Goal: Task Accomplishment & Management: Manage account settings

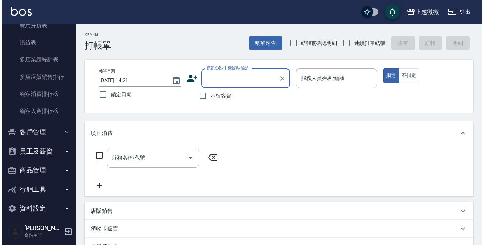
scroll to position [711, 0]
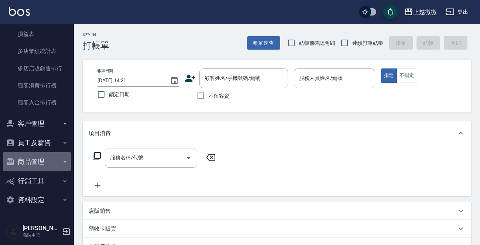
click at [44, 161] on button "商品管理" at bounding box center [37, 161] width 68 height 19
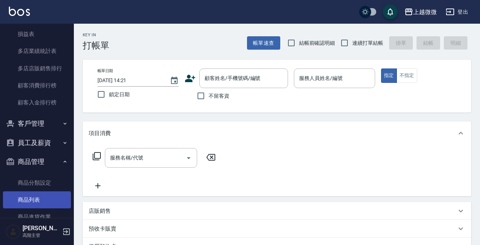
drag, startPoint x: 34, startPoint y: 198, endPoint x: 78, endPoint y: 148, distance: 67.3
click at [34, 198] on link "商品列表" at bounding box center [37, 199] width 68 height 17
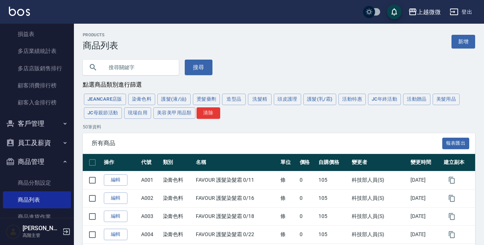
click at [152, 70] on input "text" at bounding box center [137, 67] width 69 height 20
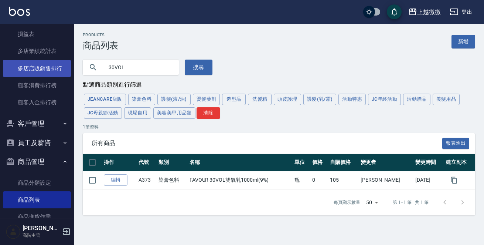
drag, startPoint x: 132, startPoint y: 63, endPoint x: 0, endPoint y: 65, distance: 132.3
click at [18, 65] on div "上越微微 登出 櫃檯作業 打帳單 帳單列表 掛單列表 座位開單 營業儀表板 現金收支登錄 高階收支登錄 材料自購登錄 每日結帳 排班表 現場電腦打卡 掃碼打卡…" at bounding box center [242, 122] width 484 height 245
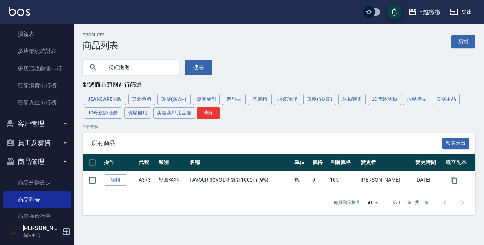
type input "粉紅泡泡"
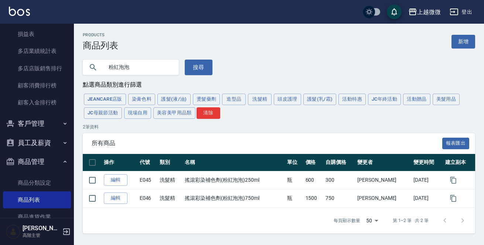
drag, startPoint x: 74, startPoint y: 92, endPoint x: 68, endPoint y: 96, distance: 6.9
click at [74, 92] on div "Products 商品列表 新增 粉紅泡泡 搜尋 點選商品類別進行篩選 JeanCare店販 染膏色料 護髮(液/油) 燙髮藥劑 造型品 洗髮精 頭皮護理 護…" at bounding box center [279, 133] width 410 height 201
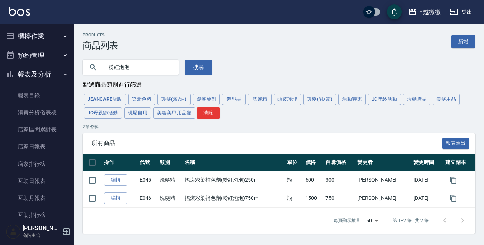
click at [44, 32] on button "櫃檯作業" at bounding box center [37, 36] width 68 height 19
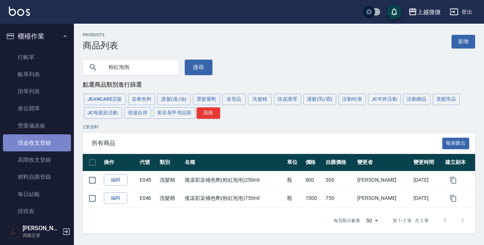
click at [48, 142] on link "現金收支登錄" at bounding box center [37, 142] width 68 height 17
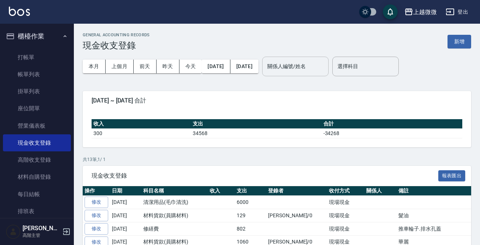
click at [316, 62] on input "關係人編號/姓名" at bounding box center [296, 66] width 60 height 13
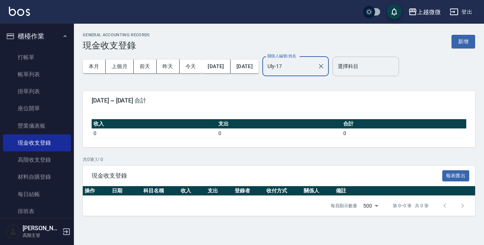
type input "Uly-17"
click at [373, 64] on div "選擇科目 選擇科目" at bounding box center [366, 67] width 67 height 20
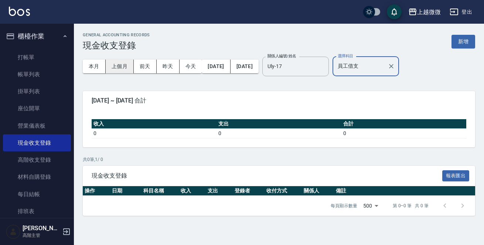
type input "員工借支"
click at [125, 61] on button "上個月" at bounding box center [120, 67] width 28 height 14
click at [227, 66] on button "2025/07/01" at bounding box center [216, 67] width 28 height 14
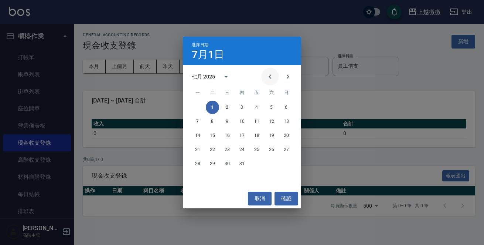
click at [270, 74] on icon "Previous month" at bounding box center [270, 76] width 9 height 9
click at [286, 103] on button "1" at bounding box center [286, 107] width 13 height 13
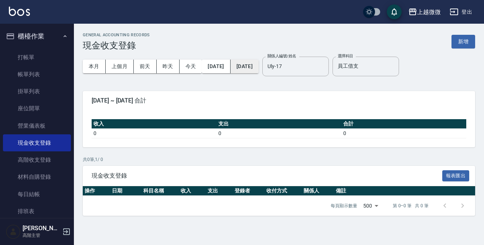
click at [259, 67] on button "2025/07/31" at bounding box center [245, 67] width 28 height 14
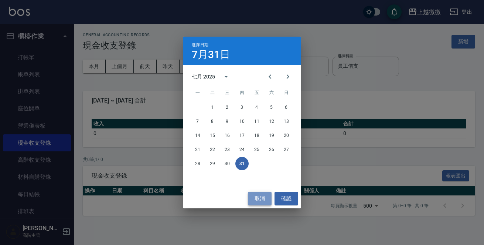
click at [259, 200] on button "取消" at bounding box center [260, 198] width 24 height 14
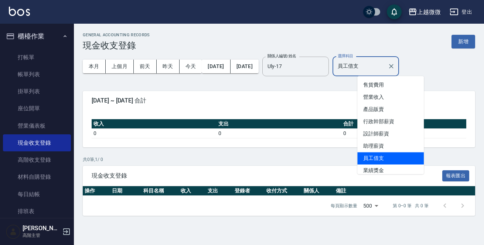
click at [385, 64] on input "員工借支" at bounding box center [360, 66] width 49 height 13
click at [395, 65] on icon "Clear" at bounding box center [391, 65] width 7 height 7
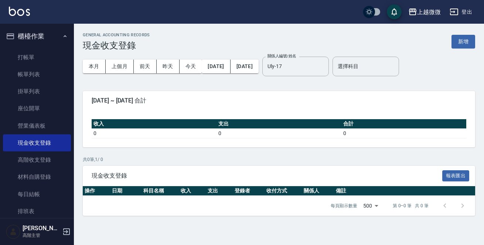
click at [300, 95] on div "2025-06-01 ~ 2025-07-31 合計" at bounding box center [279, 100] width 392 height 19
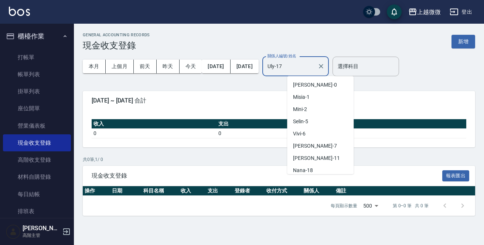
click at [314, 60] on input "Uly-17" at bounding box center [290, 66] width 49 height 13
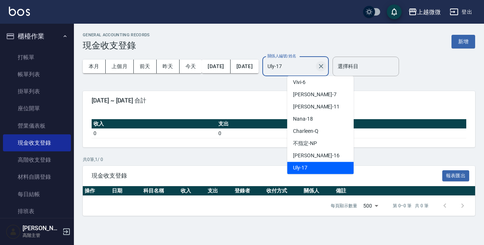
click at [325, 65] on icon "Clear" at bounding box center [320, 65] width 7 height 7
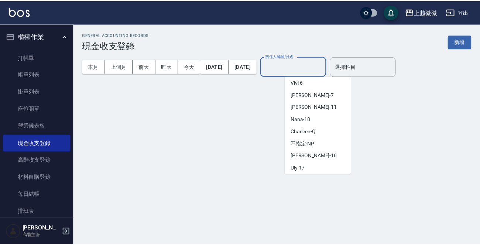
scroll to position [3, 0]
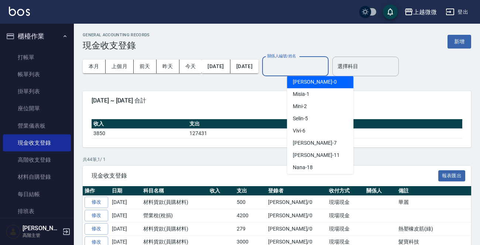
click at [326, 64] on input "關係人編號/姓名" at bounding box center [296, 66] width 60 height 13
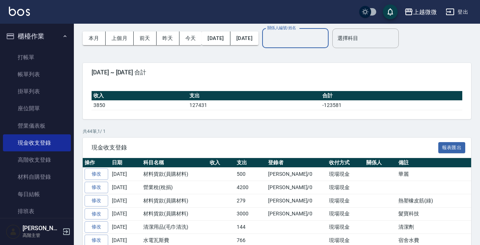
scroll to position [0, 0]
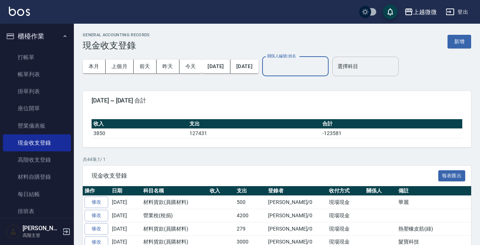
click at [376, 65] on input "選擇科目" at bounding box center [366, 66] width 60 height 13
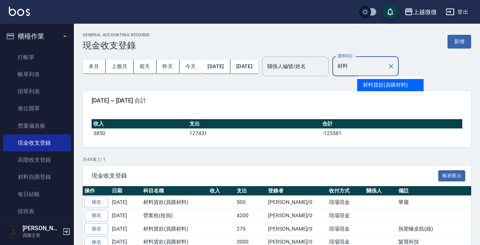
click at [390, 82] on li "材料貨款(員購材料)" at bounding box center [390, 85] width 67 height 12
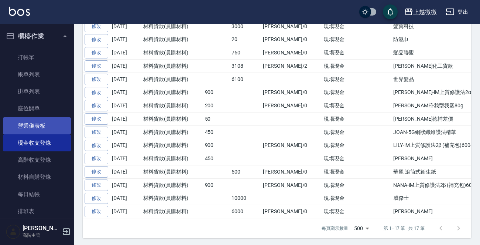
scroll to position [54, 0]
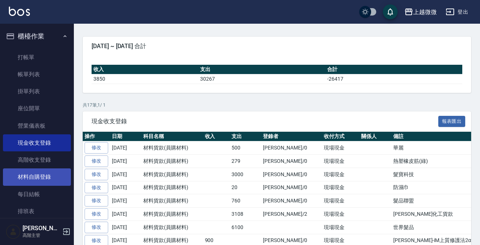
type input "材料貨款(員購材料)"
click at [33, 177] on link "材料自購登錄" at bounding box center [37, 176] width 68 height 17
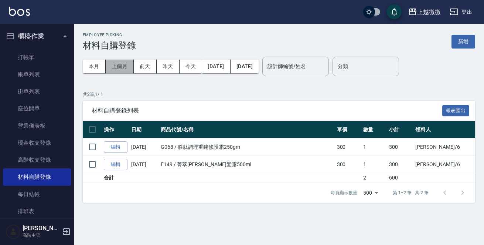
click at [126, 65] on button "上個月" at bounding box center [120, 67] width 28 height 14
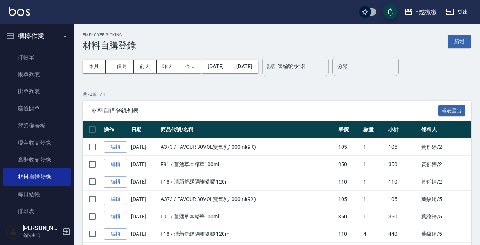
click at [308, 64] on input "設計師編號/姓名" at bounding box center [296, 66] width 60 height 13
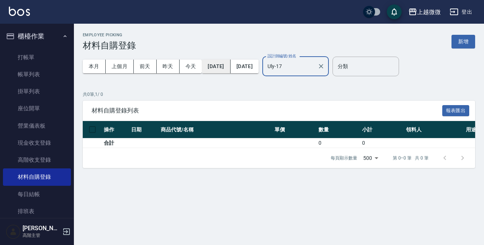
type input "Uly-17"
click at [220, 66] on button "2025/07/01" at bounding box center [216, 67] width 28 height 14
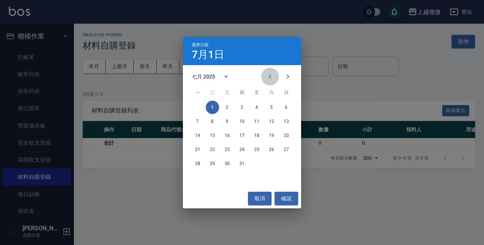
click at [266, 74] on icon "Previous month" at bounding box center [270, 76] width 9 height 9
click at [289, 108] on button "1" at bounding box center [286, 107] width 13 height 13
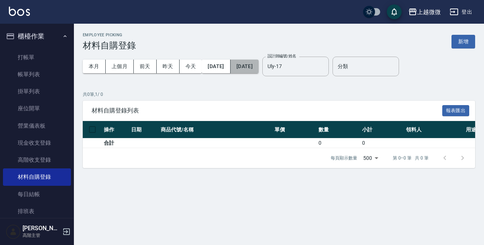
click at [259, 67] on button "2025/07/31" at bounding box center [245, 67] width 28 height 14
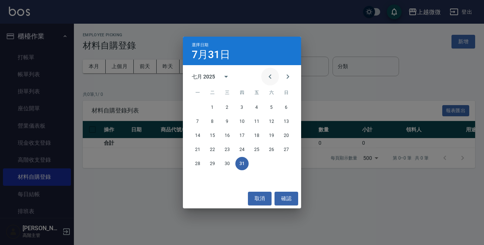
click at [271, 76] on icon "Previous month" at bounding box center [270, 76] width 9 height 9
click at [196, 175] on button "30" at bounding box center [197, 177] width 13 height 13
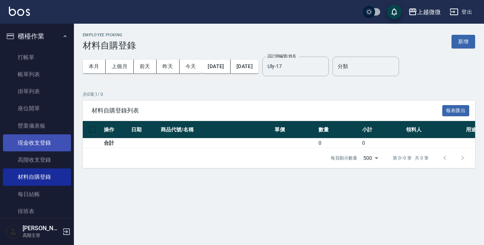
click at [47, 142] on link "現金收支登錄" at bounding box center [37, 142] width 68 height 17
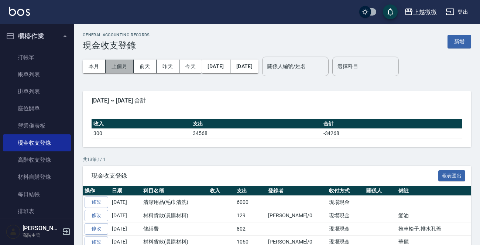
click at [118, 63] on button "上個月" at bounding box center [120, 67] width 28 height 14
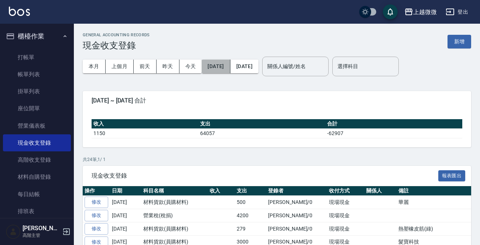
click at [213, 64] on button "2025/07/01" at bounding box center [216, 67] width 28 height 14
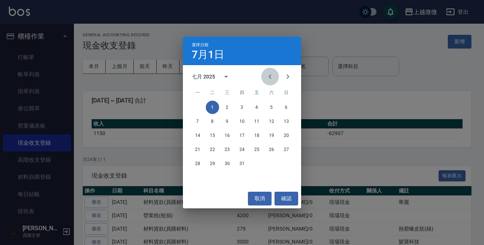
click at [271, 76] on icon "Previous month" at bounding box center [270, 76] width 9 height 9
click at [285, 106] on button "1" at bounding box center [286, 107] width 13 height 13
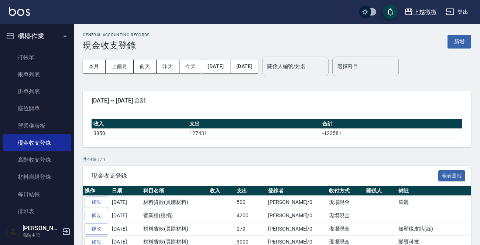
click at [323, 60] on div "關係人編號/姓名 關係人編號/姓名" at bounding box center [295, 67] width 67 height 20
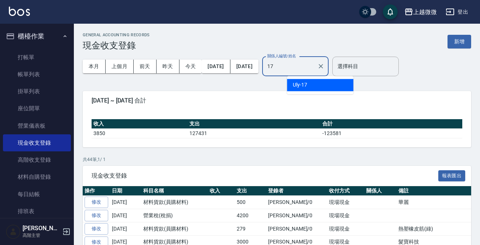
type input "Uly-17"
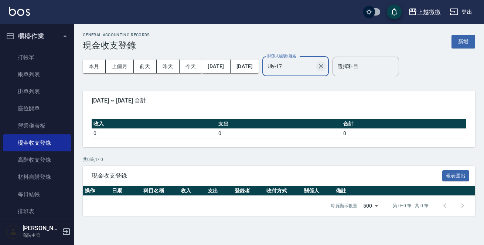
click at [325, 67] on icon "Clear" at bounding box center [320, 65] width 7 height 7
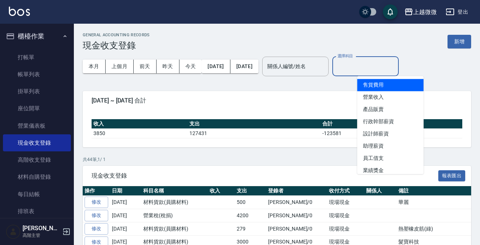
click at [385, 64] on input "選擇科目" at bounding box center [366, 66] width 60 height 13
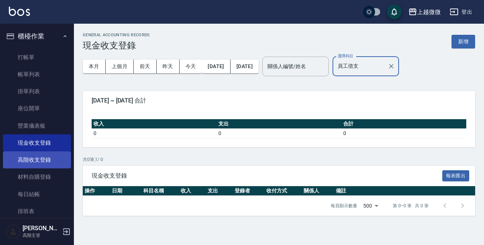
type input "員工借支"
click at [40, 158] on link "高階收支登錄" at bounding box center [37, 159] width 68 height 17
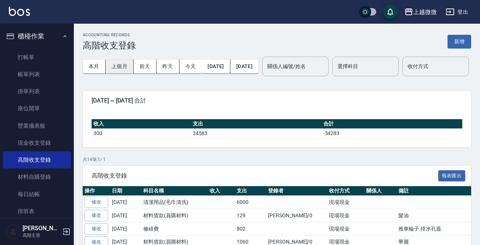
click at [116, 62] on button "上個月" at bounding box center [120, 67] width 28 height 14
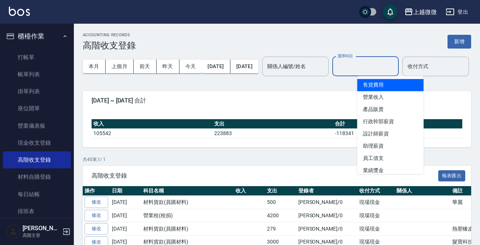
click at [386, 67] on input "選擇科目" at bounding box center [366, 66] width 60 height 13
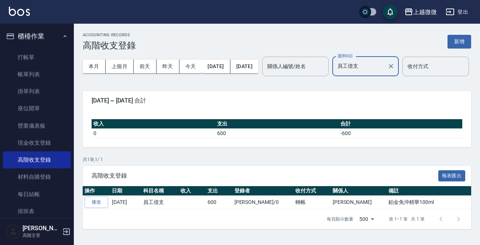
type input "員工借支"
click at [303, 106] on div "ACCOUNTING RECORDS 高階收支登錄 新增 本月 上個月 前天 昨天 今天 2025/07/01 2025/07/31 關係人編號/姓名 關係人…" at bounding box center [277, 131] width 407 height 214
click at [458, 37] on button "新增" at bounding box center [460, 42] width 24 height 14
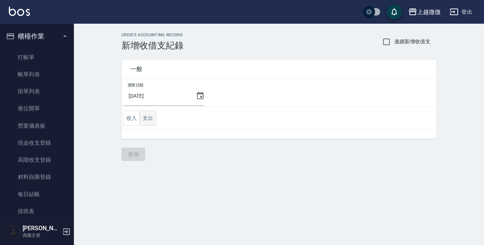
click at [153, 120] on button "支出" at bounding box center [148, 118] width 17 height 15
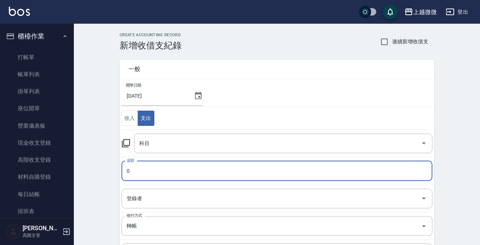
click at [147, 173] on input "0" at bounding box center [277, 171] width 311 height 20
type input "28013"
click at [175, 143] on input "科目" at bounding box center [277, 143] width 281 height 13
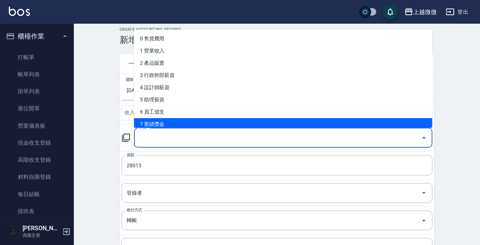
scroll to position [107, 0]
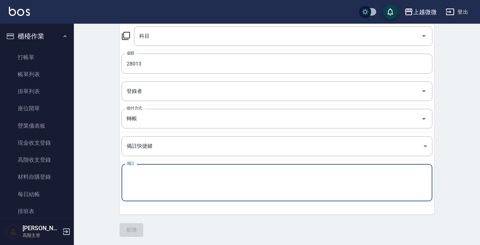
click at [151, 184] on textarea "備註" at bounding box center [277, 182] width 301 height 25
paste textarea "114年7月份材料使用明細"
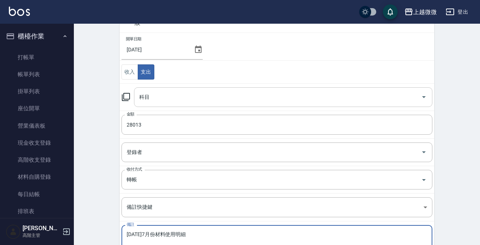
scroll to position [0, 0]
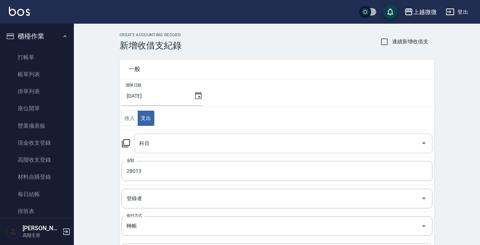
type textarea "114年7月份材料使用明細"
click at [179, 146] on input "科目" at bounding box center [277, 143] width 281 height 13
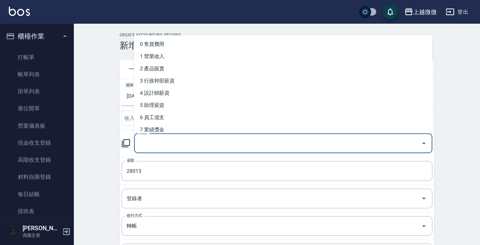
type input "h"
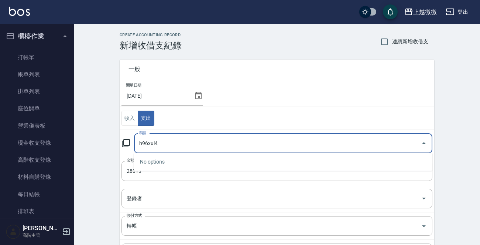
type input "h96xul4"
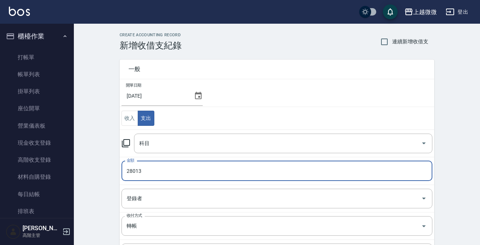
scroll to position [37, 0]
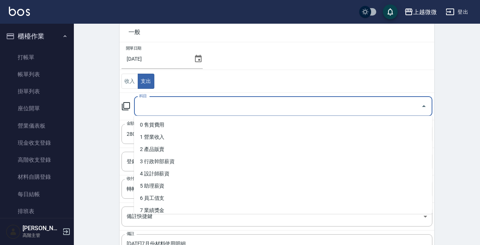
click at [186, 109] on input "科目" at bounding box center [277, 106] width 281 height 13
type input "g"
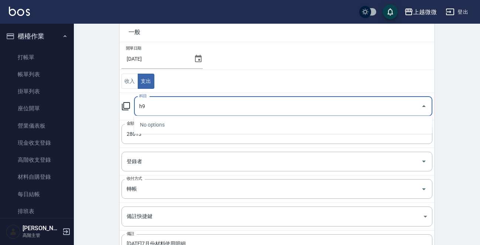
type input "h"
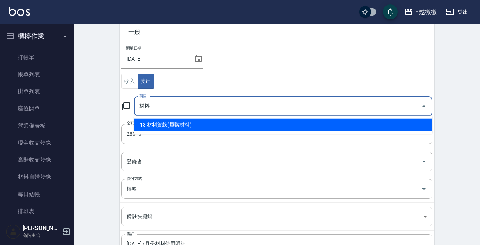
click at [174, 120] on li "13 材料貨款(員購材料)" at bounding box center [283, 125] width 299 height 12
type input "13 材料貨款(員購材料)"
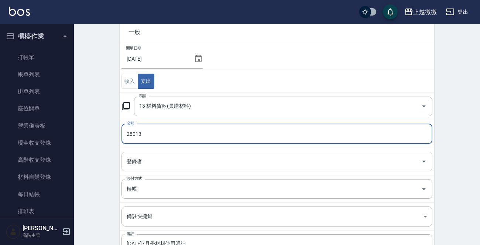
click at [174, 162] on input "登錄者" at bounding box center [271, 161] width 293 height 13
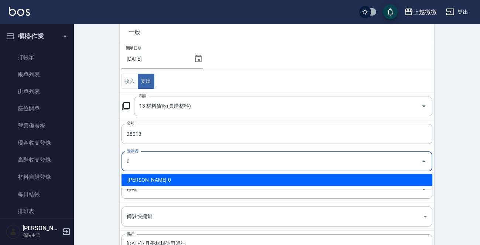
click at [171, 176] on li "[PERSON_NAME]-0" at bounding box center [277, 180] width 311 height 12
type input "[PERSON_NAME]-0"
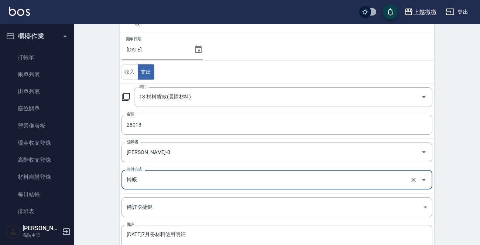
scroll to position [0, 0]
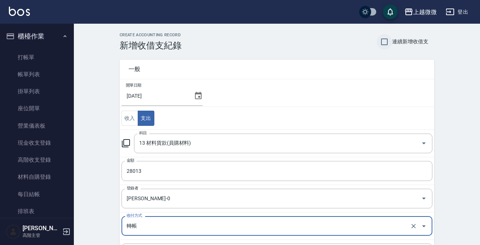
click at [387, 40] on input "連續新增收借支" at bounding box center [385, 42] width 16 height 16
checkbox input "true"
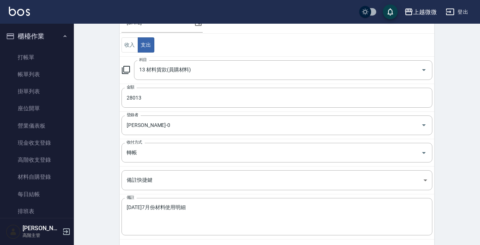
scroll to position [107, 0]
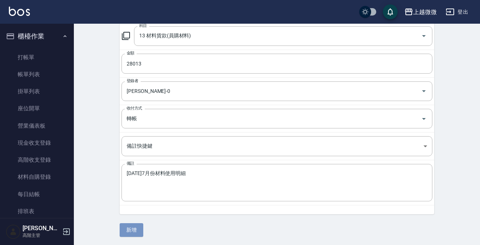
click at [137, 226] on button "新增" at bounding box center [132, 230] width 24 height 14
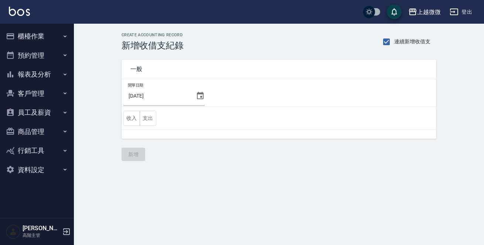
click at [150, 113] on button "支出" at bounding box center [148, 118] width 17 height 15
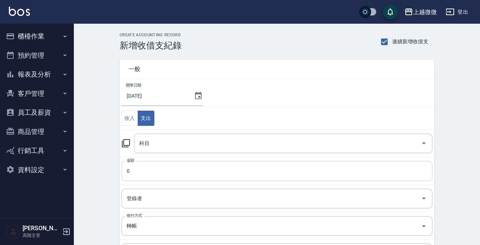
click at [144, 171] on input "0" at bounding box center [277, 171] width 311 height 20
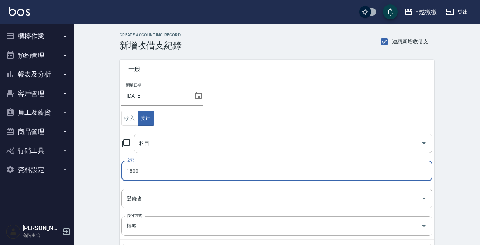
type input "1800"
click at [167, 140] on input "科目" at bounding box center [277, 143] width 281 height 13
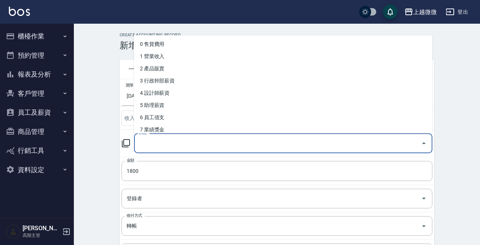
type input "y"
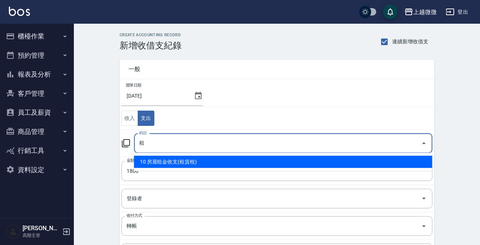
click at [182, 159] on li "10 房屋租金收支(租賃稅)" at bounding box center [283, 162] width 299 height 12
type input "10 房屋租金收支(租賃稅)"
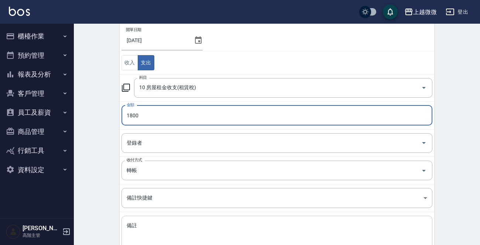
scroll to position [107, 0]
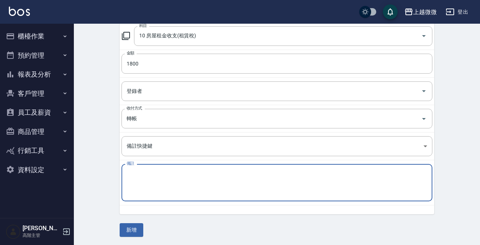
click at [167, 188] on textarea "備註" at bounding box center [277, 182] width 301 height 25
paste textarea "租賃稅 114/08"
type textarea "租賃稅 114/08"
click at [162, 91] on input "登錄者" at bounding box center [271, 91] width 293 height 13
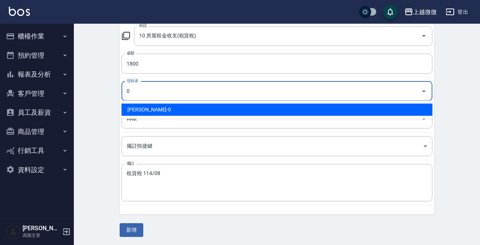
click at [154, 103] on li "[PERSON_NAME]-0" at bounding box center [277, 109] width 311 height 12
type input "[PERSON_NAME]-0"
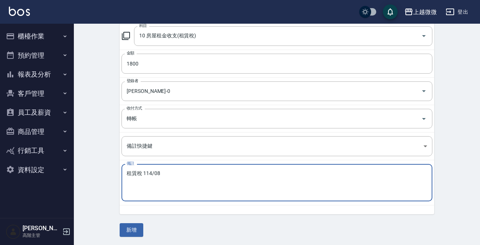
drag, startPoint x: 143, startPoint y: 171, endPoint x: 102, endPoint y: 169, distance: 41.0
click at [56, 178] on div "上越微微 登出 櫃檯作業 打帳單 帳單列表 掛單列表 座位開單 營業儀表板 現金收支登錄 高階收支登錄 材料自購登錄 每日結帳 排班表 現場電腦打卡 掃碼打卡…" at bounding box center [240, 69] width 480 height 353
type textarea "114/08"
click at [133, 226] on button "新增" at bounding box center [132, 230] width 24 height 14
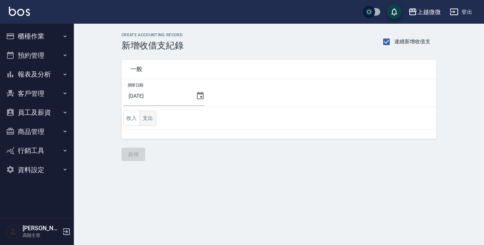
click at [147, 115] on button "支出" at bounding box center [148, 118] width 17 height 15
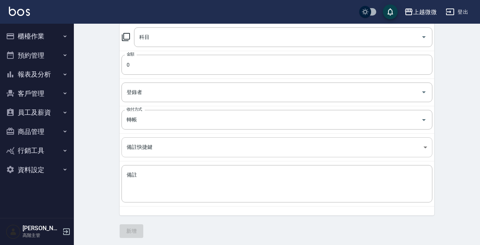
scroll to position [107, 0]
click at [153, 174] on textarea "備註" at bounding box center [277, 182] width 301 height 25
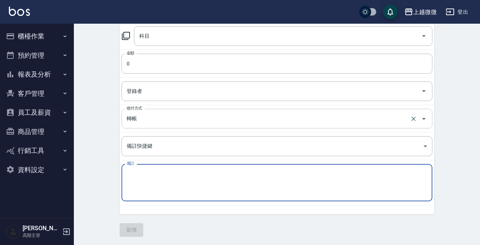
paste textarea "114年7月勞工退休金新制提繳費用"
type textarea "114年7月勞工退休金新制提繳費用"
click at [163, 68] on input "0" at bounding box center [277, 64] width 311 height 20
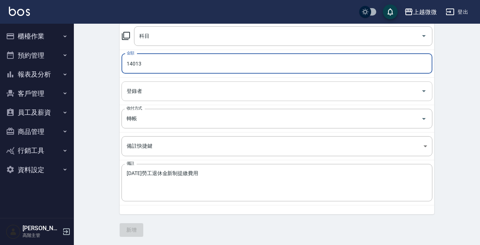
type input "14013"
click at [171, 89] on input "登錄者" at bounding box center [271, 91] width 293 height 13
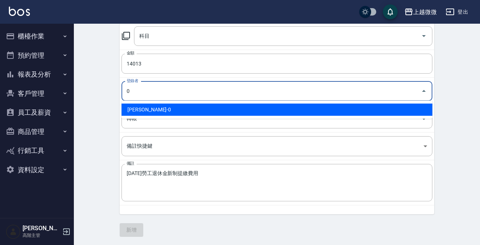
click at [155, 109] on li "邱顯程-0" at bounding box center [277, 109] width 311 height 12
type input "邱顯程-0"
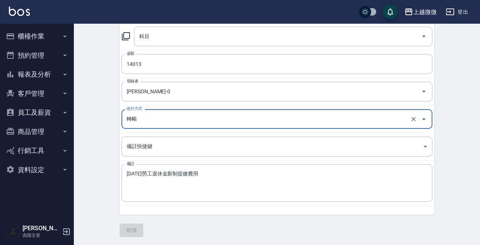
scroll to position [0, 0]
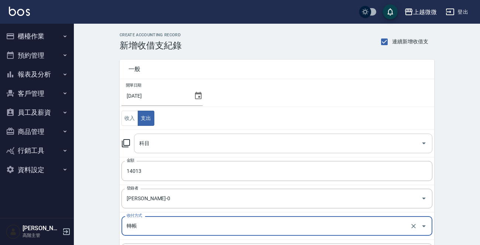
click at [172, 143] on input "科目" at bounding box center [277, 143] width 281 height 13
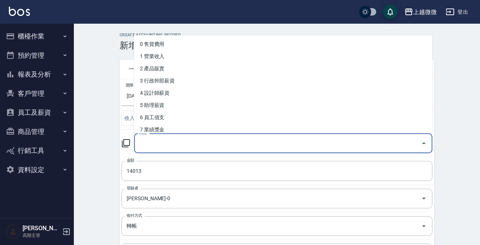
type input "c"
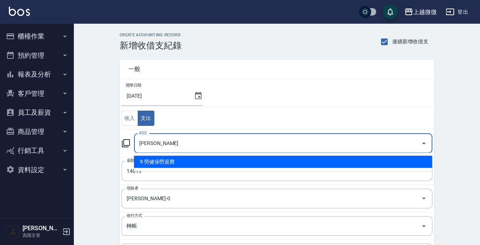
click at [175, 159] on li "9 勞健保勞退費" at bounding box center [283, 162] width 299 height 12
type input "9 勞健保勞退費"
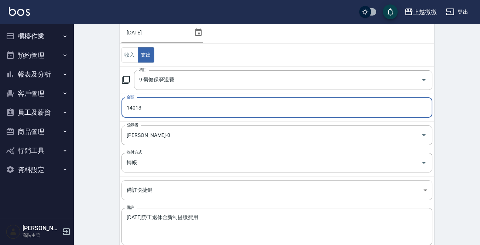
scroll to position [107, 0]
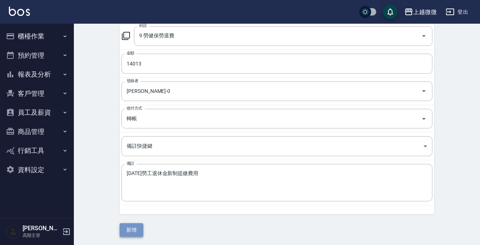
click at [132, 229] on button "新增" at bounding box center [132, 230] width 24 height 14
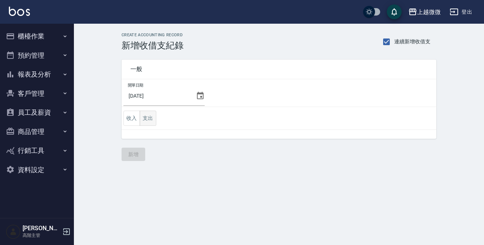
click at [151, 117] on button "支出" at bounding box center [148, 118] width 17 height 15
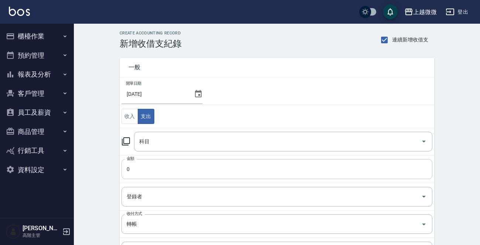
scroll to position [107, 0]
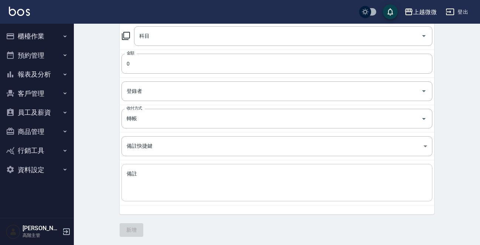
click at [163, 170] on textarea "備註" at bounding box center [277, 182] width 301 height 25
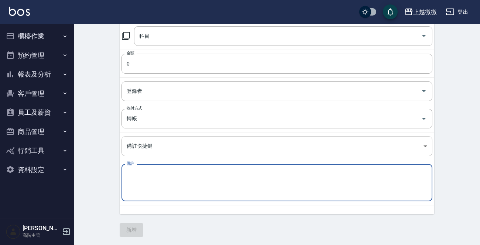
paste textarea "114年7月勞、健保費用"
type textarea "114年7月勞、健保費用"
click at [161, 67] on input "0" at bounding box center [277, 64] width 311 height 20
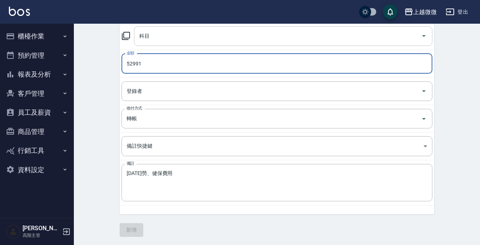
type input "52991"
click at [182, 36] on input "科目" at bounding box center [277, 36] width 281 height 13
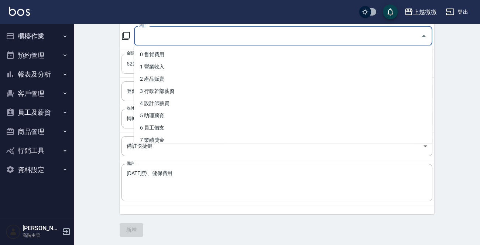
type input "f"
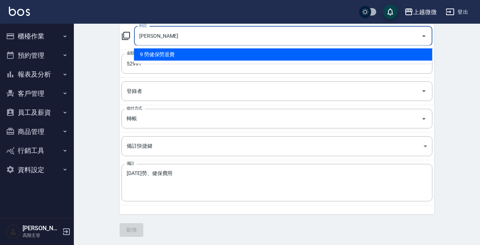
click at [162, 51] on li "9 勞健保勞退費" at bounding box center [283, 54] width 299 height 12
type input "9 勞健保勞退費"
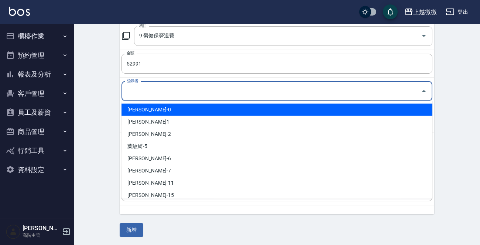
click at [154, 85] on input "登錄者" at bounding box center [271, 91] width 293 height 13
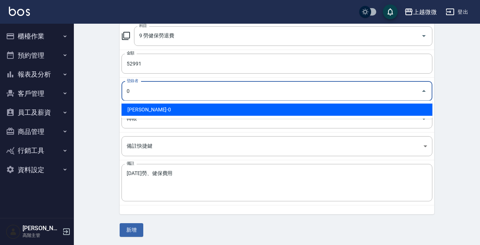
click at [152, 105] on li "[PERSON_NAME]-0" at bounding box center [277, 109] width 311 height 12
type input "[PERSON_NAME]-0"
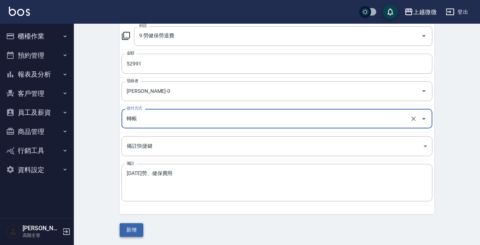
click at [132, 231] on button "新增" at bounding box center [132, 230] width 24 height 14
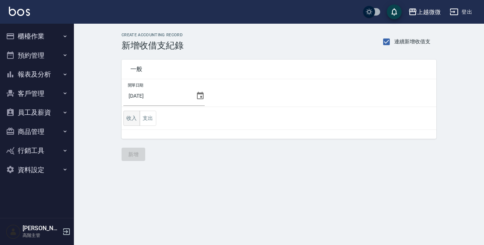
click at [128, 117] on button "收入" at bounding box center [131, 118] width 17 height 15
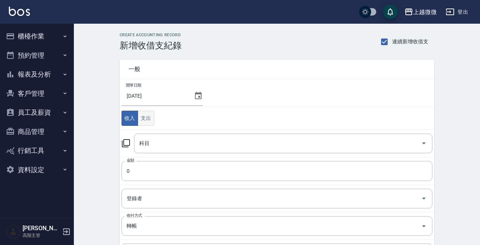
click at [139, 113] on button "支出" at bounding box center [146, 118] width 17 height 15
click at [156, 143] on input "科目" at bounding box center [277, 143] width 281 height 13
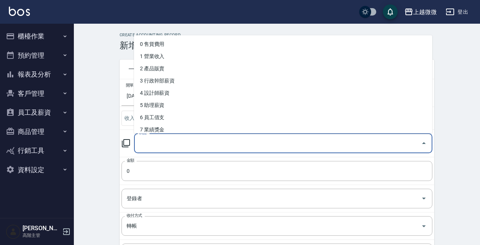
type input "f"
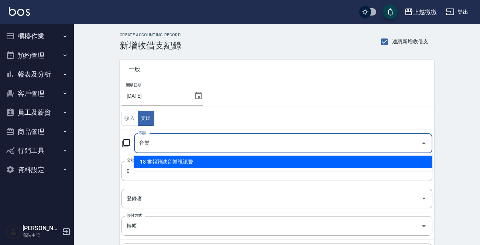
click at [205, 162] on li "18 書報雜誌音樂視訊費" at bounding box center [283, 162] width 299 height 12
type input "18 書報雜誌音樂視訊費"
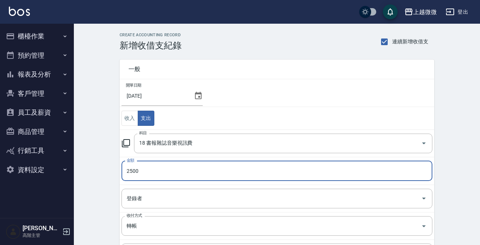
type input "2500"
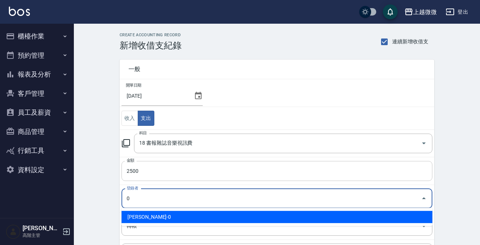
type input "[PERSON_NAME]-0"
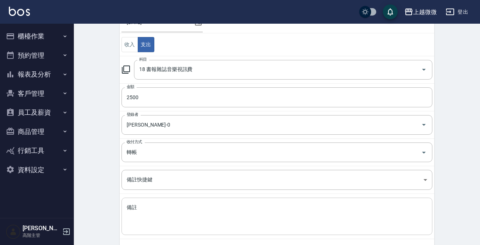
scroll to position [107, 0]
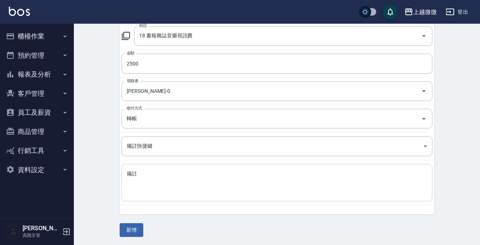
click at [170, 167] on div "x 備註" at bounding box center [277, 182] width 311 height 37
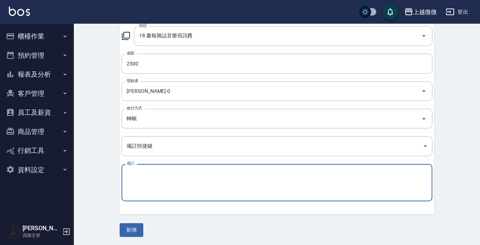
paste textarea "九太科技 音樂視訊114/4~115/3"
drag, startPoint x: 148, startPoint y: 170, endPoint x: 167, endPoint y: 170, distance: 18.9
click at [167, 170] on textarea "九太科技 音樂視訊114/4~115/3" at bounding box center [277, 182] width 301 height 25
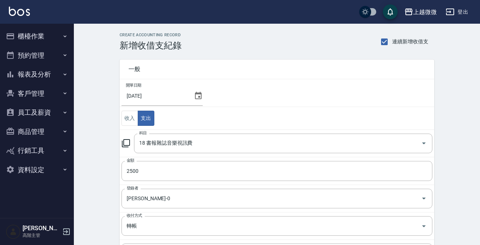
type textarea "九太科技 114/4~115/3"
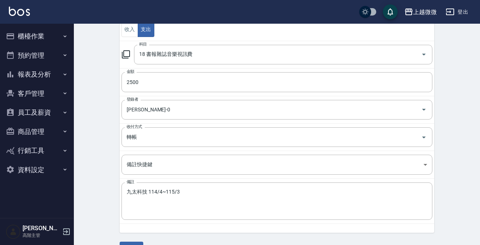
scroll to position [107, 0]
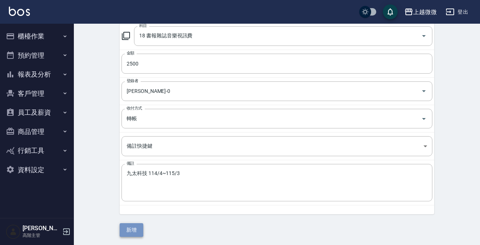
click at [136, 226] on button "新增" at bounding box center [132, 230] width 24 height 14
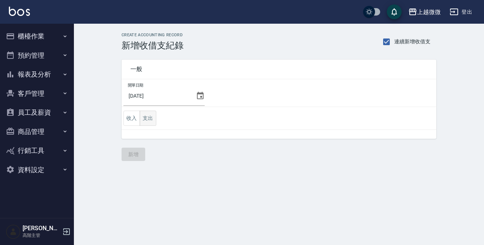
click at [150, 120] on button "支出" at bounding box center [148, 118] width 17 height 15
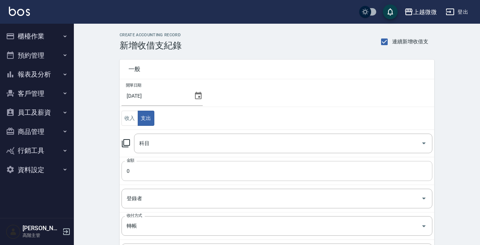
click at [158, 167] on input "0" at bounding box center [277, 171] width 311 height 20
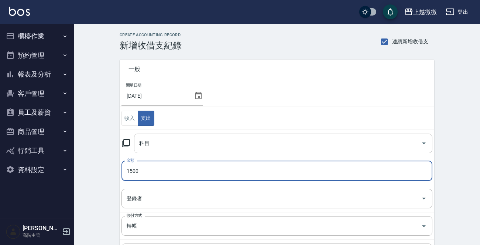
type input "1500"
click at [169, 143] on input "科目" at bounding box center [277, 143] width 281 height 13
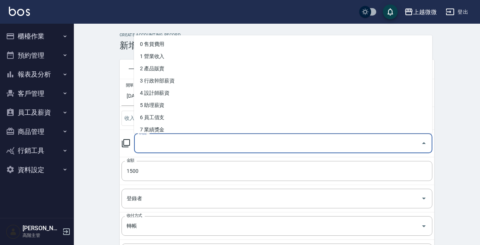
type input "e"
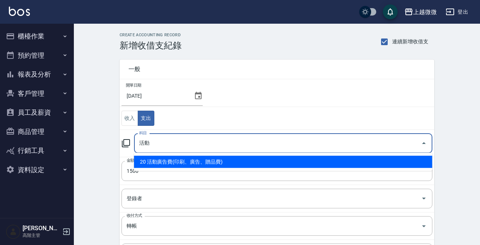
click at [163, 166] on li "20 活動廣告費(印刷、廣告、贈品費)" at bounding box center [283, 162] width 299 height 12
type input "20 活動廣告費(印刷、廣告、贈品費)"
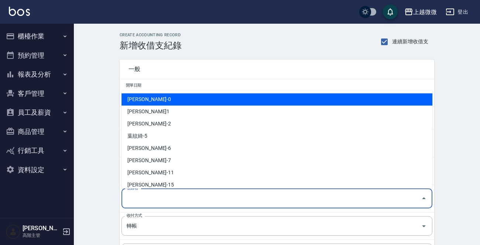
click at [153, 201] on input "登錄者" at bounding box center [271, 198] width 293 height 13
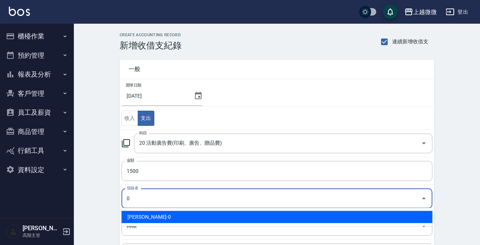
click at [147, 213] on li "[PERSON_NAME]-0" at bounding box center [277, 217] width 311 height 12
type input "[PERSON_NAME]-0"
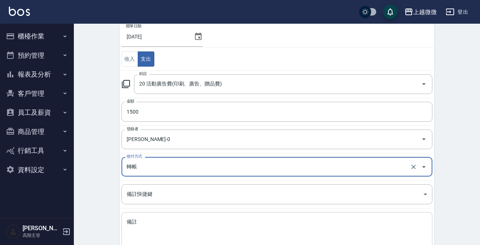
scroll to position [107, 0]
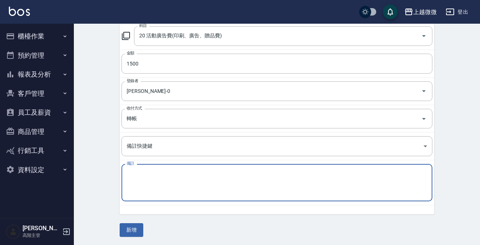
click at [168, 184] on textarea "備註" at bounding box center [277, 182] width 301 height 25
paste textarea "114/8月份"
type textarea "114/8月份"
click at [132, 225] on button "新增" at bounding box center [132, 230] width 24 height 14
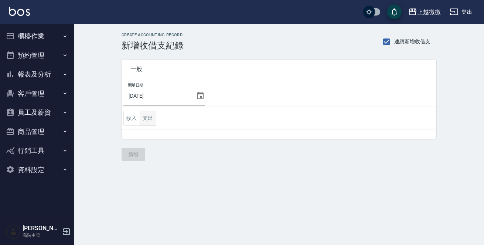
click at [147, 118] on button "支出" at bounding box center [148, 118] width 17 height 15
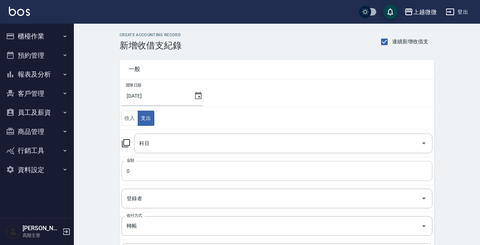
click at [147, 166] on input "0" at bounding box center [277, 171] width 311 height 20
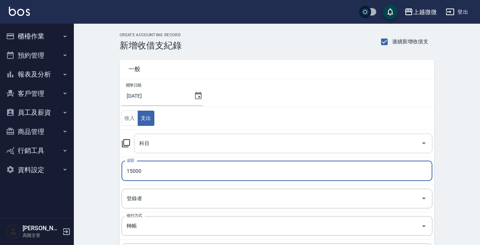
type input "15000"
click at [170, 141] on input "科目" at bounding box center [277, 143] width 281 height 13
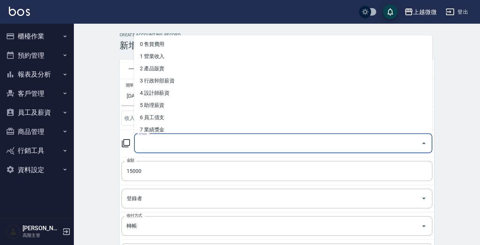
type input "f"
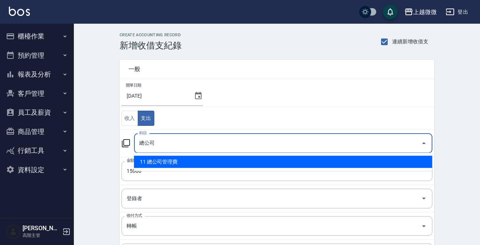
click at [153, 163] on li "11 總公司管理費" at bounding box center [283, 162] width 299 height 12
type input "11 總公司管理費"
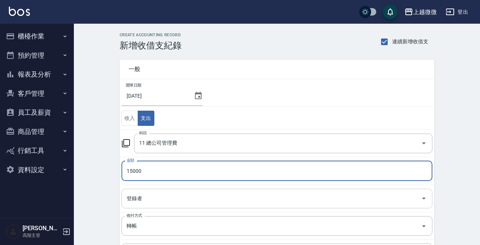
click at [163, 198] on input "登錄者" at bounding box center [271, 198] width 293 height 13
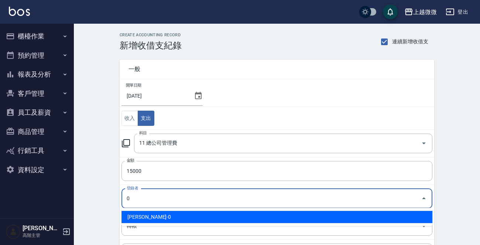
click at [158, 215] on li "[PERSON_NAME]-0" at bounding box center [277, 217] width 311 height 12
type input "[PERSON_NAME]-0"
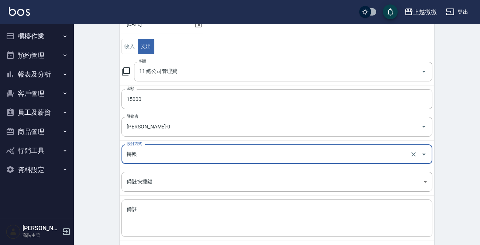
scroll to position [107, 0]
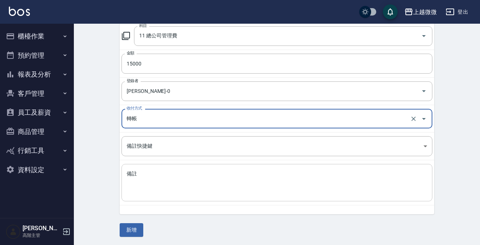
click at [162, 186] on textarea "備註" at bounding box center [277, 182] width 301 height 25
paste textarea "114/8月份"
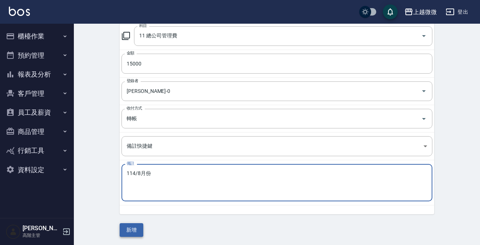
type textarea "114/8月份"
click at [137, 229] on button "新增" at bounding box center [132, 230] width 24 height 14
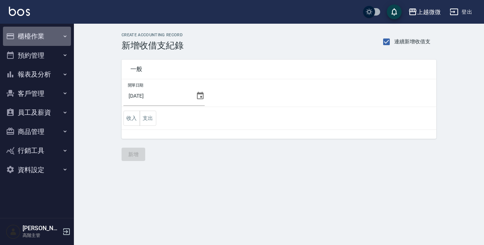
click at [55, 35] on button "櫃檯作業" at bounding box center [37, 36] width 68 height 19
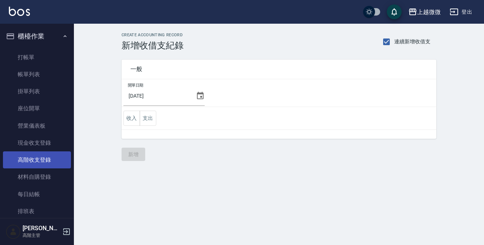
click at [37, 160] on link "高階收支登錄" at bounding box center [37, 159] width 68 height 17
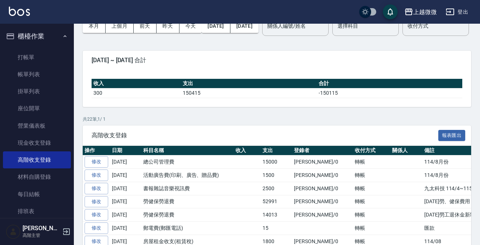
scroll to position [74, 0]
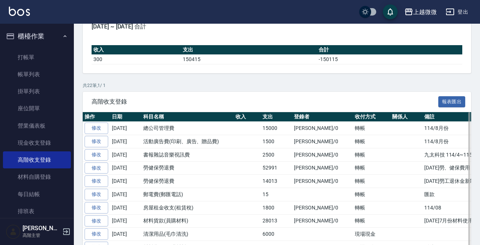
click at [286, 174] on td "52991" at bounding box center [276, 167] width 31 height 13
click at [96, 200] on link "修改" at bounding box center [97, 193] width 24 height 11
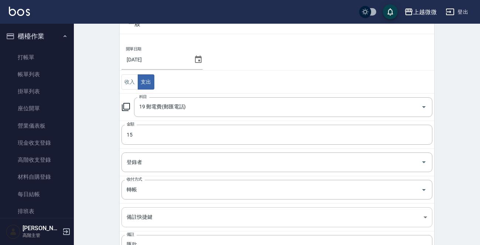
scroll to position [111, 0]
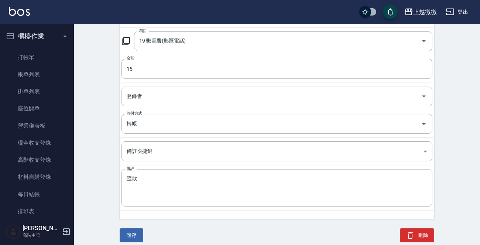
click at [166, 99] on input "登錄者" at bounding box center [271, 96] width 293 height 13
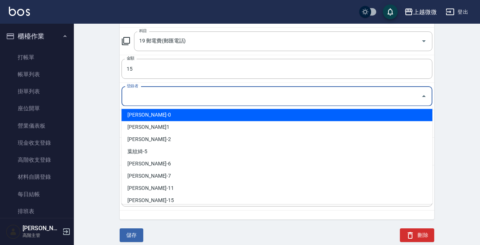
click at [155, 113] on li "邱顯程-0" at bounding box center [277, 115] width 311 height 12
type input "邱顯程-0"
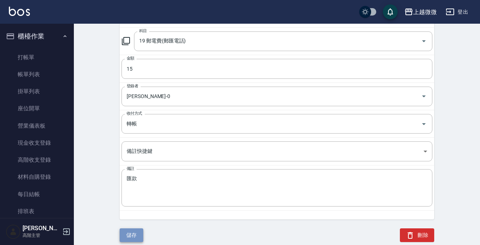
click at [133, 230] on button "儲存" at bounding box center [132, 235] width 24 height 14
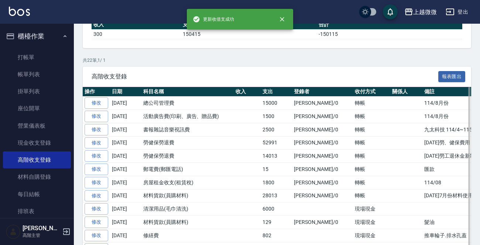
scroll to position [185, 0]
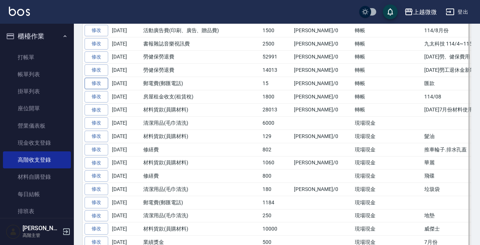
click at [98, 89] on link "修改" at bounding box center [97, 83] width 24 height 11
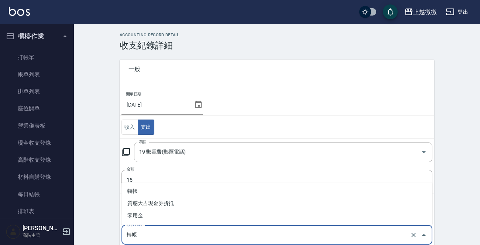
click at [162, 234] on input "轉帳" at bounding box center [267, 234] width 284 height 13
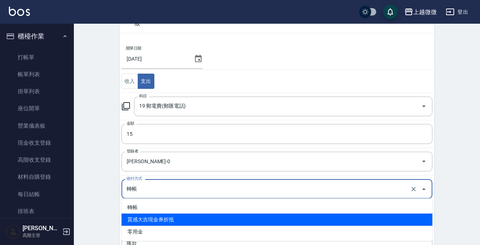
scroll to position [111, 0]
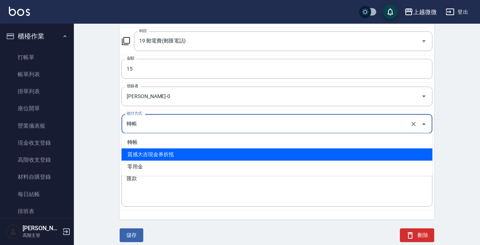
click at [105, 196] on div "ACCOUNTING RECORD DETAIL 收支紀錄詳細 一般 開單日期 2025/08/20 收入 支出 科目 19 郵電費(郵匯電話) 科目 金額 …" at bounding box center [277, 86] width 407 height 329
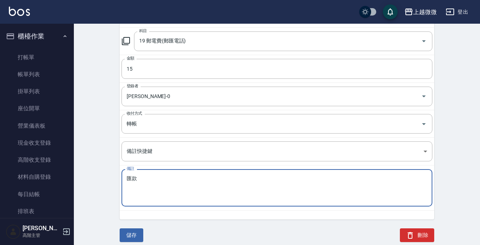
click at [141, 181] on textarea "匯款" at bounding box center [277, 187] width 301 height 25
drag, startPoint x: 151, startPoint y: 177, endPoint x: 2, endPoint y: 176, distance: 148.9
click at [10, 171] on div "上越微微 登出 櫃檯作業 打帳單 帳單列表 掛單列表 座位開單 營業儀表板 現金收支登錄 高階收支登錄 材料自購登錄 每日結帳 排班表 現場電腦打卡 掃碼打卡…" at bounding box center [240, 69] width 480 height 361
type textarea "5"
type textarea "匯款手續費"
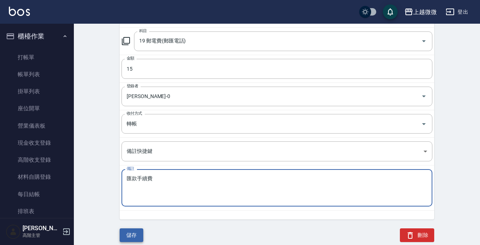
click at [135, 231] on button "儲存" at bounding box center [132, 235] width 24 height 14
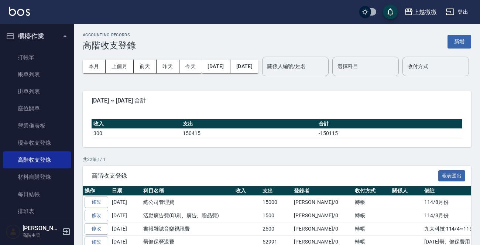
scroll to position [37, 0]
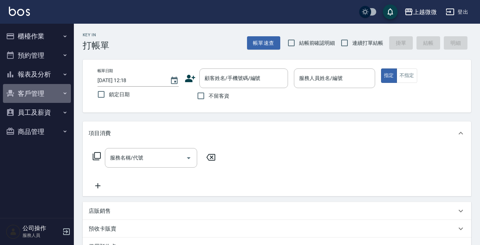
drag, startPoint x: 54, startPoint y: 89, endPoint x: 25, endPoint y: 108, distance: 35.5
click at [54, 89] on button "客戶管理" at bounding box center [37, 93] width 68 height 19
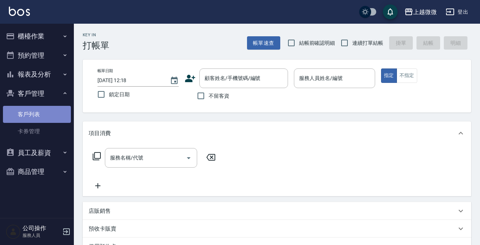
click at [22, 113] on link "客戶列表" at bounding box center [37, 114] width 68 height 17
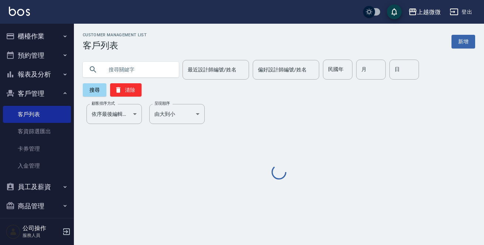
click at [130, 71] on input "text" at bounding box center [137, 70] width 69 height 20
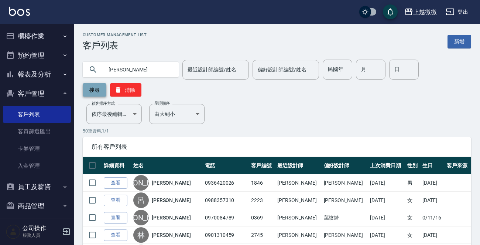
type input "[PERSON_NAME]"
click at [98, 86] on button "搜尋" at bounding box center [95, 89] width 24 height 13
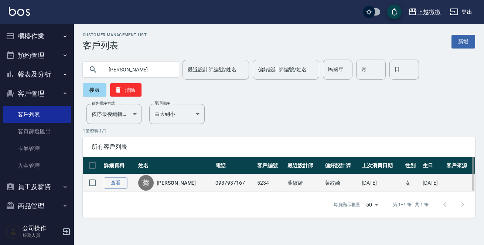
click at [173, 179] on link "[PERSON_NAME]" at bounding box center [176, 182] width 39 height 7
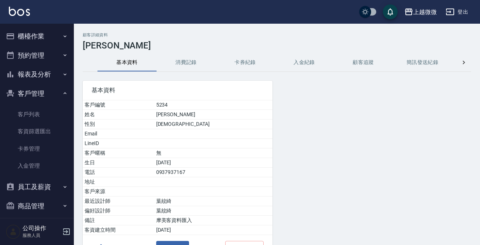
click at [179, 66] on button "消費記錄" at bounding box center [186, 63] width 59 height 18
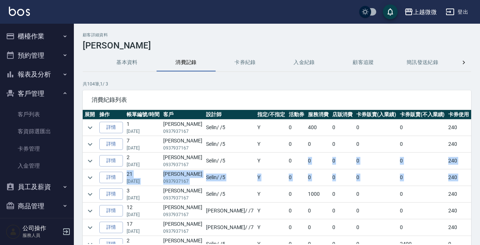
scroll to position [0, 103]
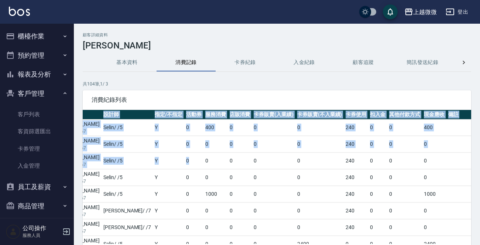
drag, startPoint x: 296, startPoint y: 164, endPoint x: 404, endPoint y: 133, distance: 113.0
click at [480, 169] on html "上越微微 登出 櫃檯作業 打帳單 帳單列表 掛單列表 座位開單 營業儀表板 現金收支登錄 高階收支登錄 材料自購登錄 每日結帳 排班表 現場電腦打卡 掃碼打卡…" at bounding box center [240, 147] width 480 height 295
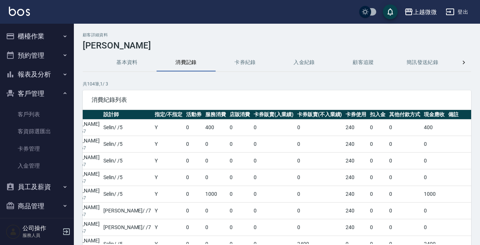
click at [422, 126] on td "400" at bounding box center [434, 127] width 24 height 16
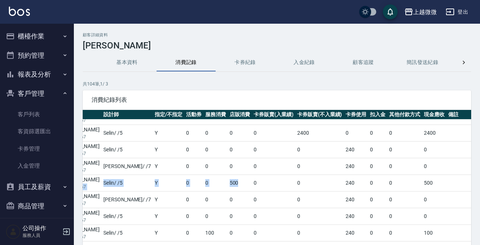
scroll to position [111, 0]
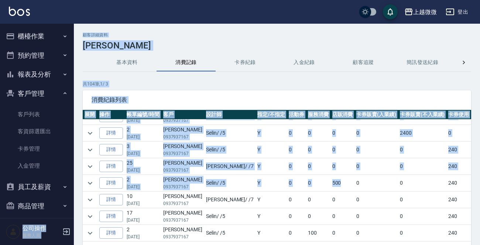
drag, startPoint x: 194, startPoint y: 180, endPoint x: 43, endPoint y: 188, distance: 151.4
click at [43, 188] on div "上越微微 登出 櫃檯作業 打帳單 帳單列表 掛單列表 座位開單 營業儀表板 現金收支登錄 高階收支登錄 材料自購登錄 每日結帳 排班表 現場電腦打卡 掃碼打卡…" at bounding box center [240, 147] width 480 height 295
click at [89, 181] on icon "expand row" at bounding box center [90, 183] width 9 height 9
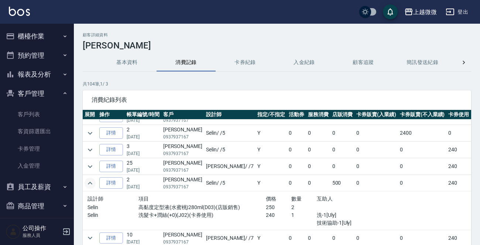
click at [155, 211] on p "洗髮卡+潤絲(+0)(J02)(卡券使用)" at bounding box center [203, 215] width 128 height 8
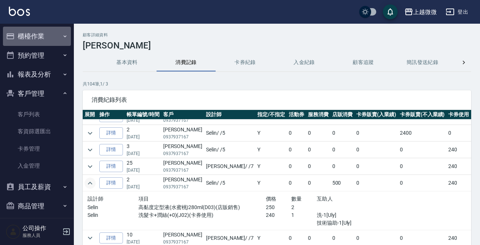
click at [38, 35] on button "櫃檯作業" at bounding box center [37, 36] width 68 height 19
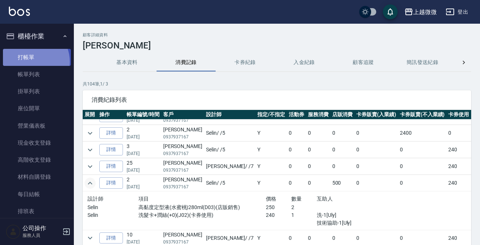
click at [31, 61] on link "打帳單" at bounding box center [37, 57] width 68 height 17
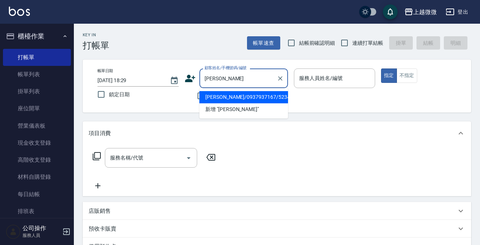
click at [244, 95] on li "蔡淑芳/0937937167/5234" at bounding box center [244, 97] width 89 height 12
type input "蔡淑芳/0937937167/5234"
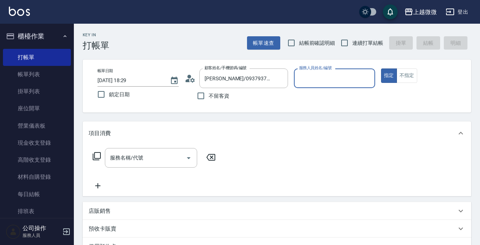
type input "Selin-5"
click at [98, 95] on input "鎖定日期" at bounding box center [102, 94] width 16 height 16
checkbox input "true"
click at [344, 45] on input "連續打單結帳" at bounding box center [345, 43] width 16 height 16
checkbox input "true"
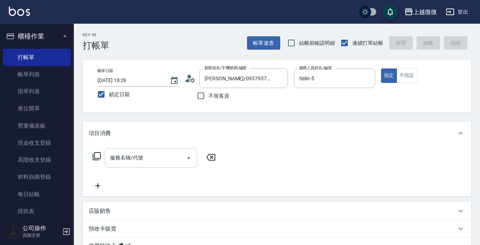
click at [167, 155] on input "服務名稱/代號" at bounding box center [145, 157] width 75 height 13
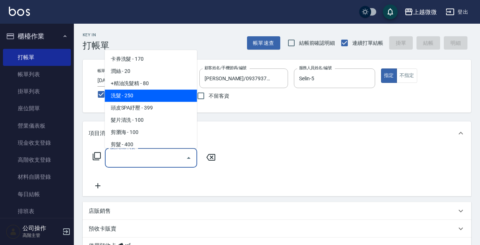
click at [148, 94] on span "洗髮 - 250" at bounding box center [151, 95] width 92 height 12
type input "洗髮(A03)"
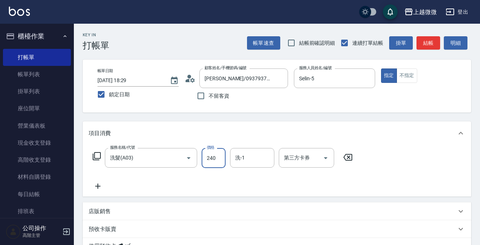
type input "240"
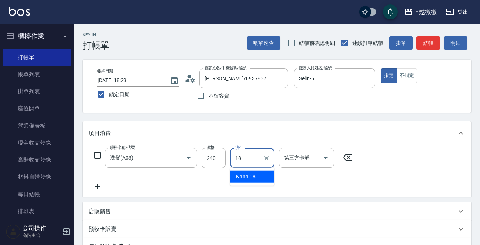
type input "Nana-18"
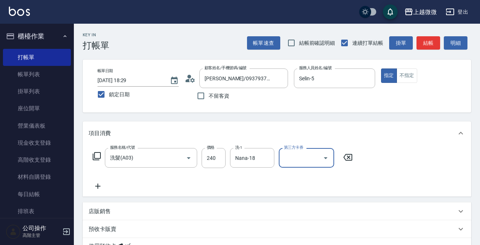
drag, startPoint x: 96, startPoint y: 187, endPoint x: 100, endPoint y: 186, distance: 4.0
click at [100, 186] on icon at bounding box center [98, 185] width 18 height 9
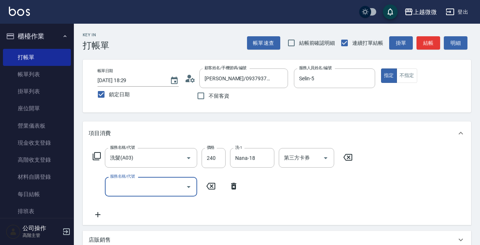
click at [131, 186] on input "服務名稱/代號" at bounding box center [145, 186] width 75 height 13
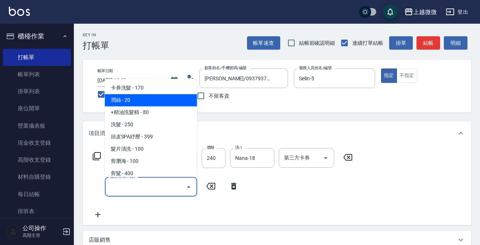
click at [155, 98] on span "潤絲 - 20" at bounding box center [151, 100] width 92 height 12
type input "潤絲(A01)"
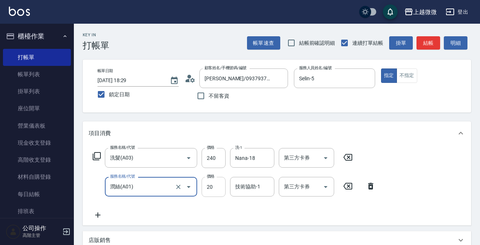
click at [220, 188] on input "20" at bounding box center [214, 187] width 24 height 20
click at [251, 193] on div "技術協助-1" at bounding box center [252, 187] width 44 height 20
type input "0"
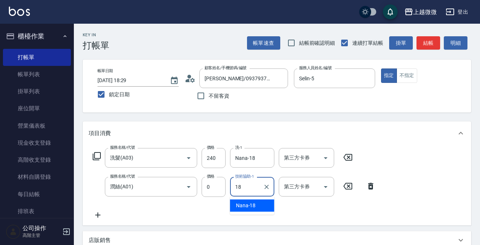
click at [251, 200] on div "Nana -18" at bounding box center [252, 205] width 44 height 12
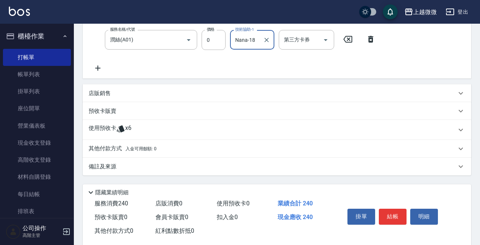
scroll to position [159, 0]
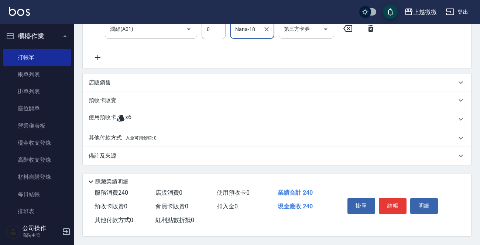
type input "Nana-18"
click at [392, 203] on button "結帳" at bounding box center [393, 206] width 28 height 16
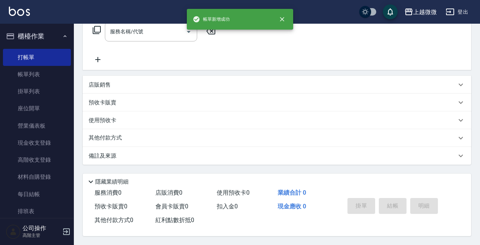
scroll to position [0, 0]
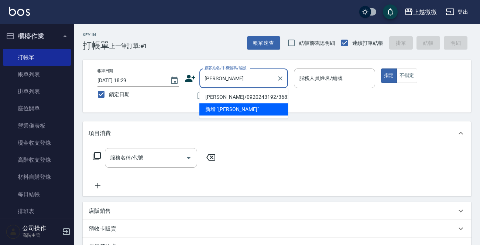
click at [239, 96] on li "張寶娥/0920243192/3683" at bounding box center [244, 97] width 89 height 12
type input "張寶娥/0920243192/3683"
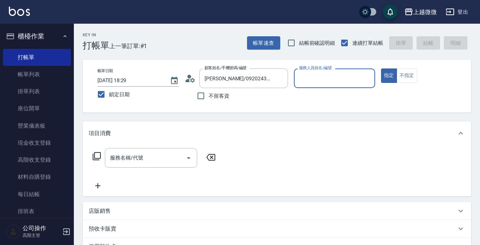
type input "Vivi-6"
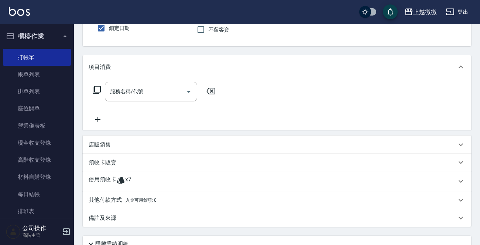
scroll to position [130, 0]
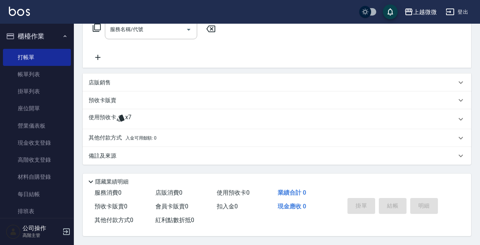
click at [103, 119] on p "使用預收卡" at bounding box center [103, 118] width 28 height 11
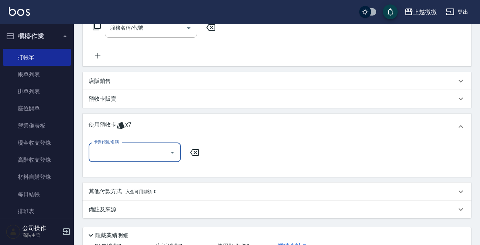
scroll to position [0, 0]
click at [108, 147] on input "卡券代號/名稱" at bounding box center [129, 152] width 75 height 13
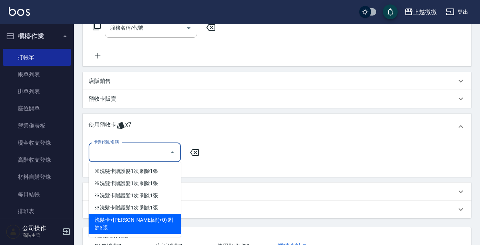
click at [157, 223] on div "洗髮卡+潤絲(+0) 剩餘3張" at bounding box center [135, 224] width 92 height 20
type input "洗髮卡+[PERSON_NAME]絲(+0)"
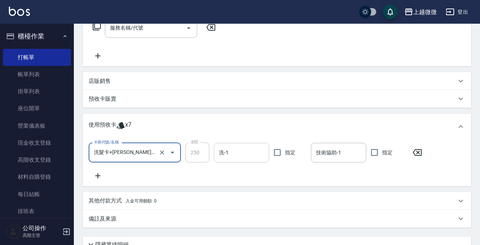
click at [244, 156] on input "洗-1" at bounding box center [241, 152] width 49 height 13
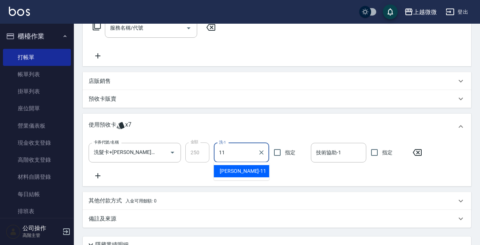
click at [240, 172] on span "Kristin -11" at bounding box center [243, 171] width 47 height 8
type input "Kristin-11"
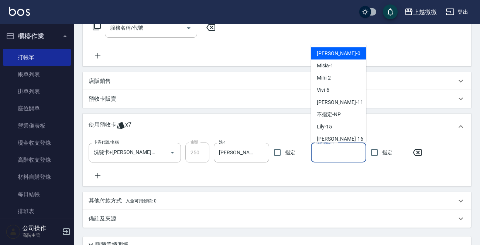
click at [322, 156] on input "技術協助-1" at bounding box center [339, 152] width 49 height 13
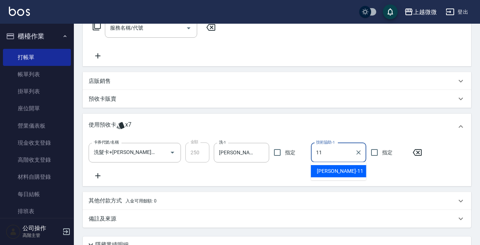
click at [340, 168] on div "Kristin -11" at bounding box center [338, 171] width 55 height 12
type input "Kristin-11"
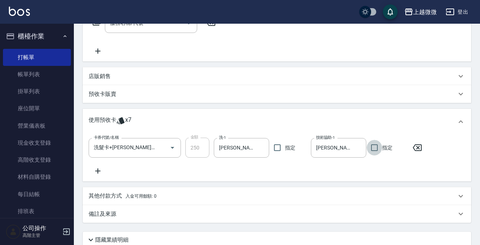
scroll to position [194, 0]
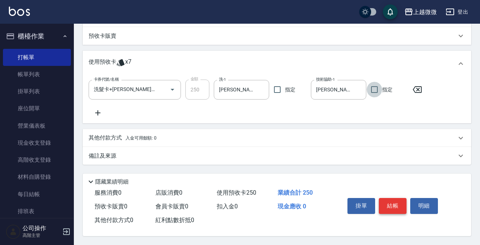
click at [394, 203] on button "結帳" at bounding box center [393, 206] width 28 height 16
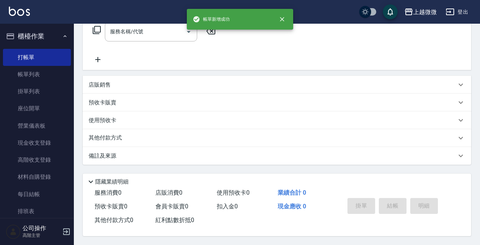
scroll to position [0, 0]
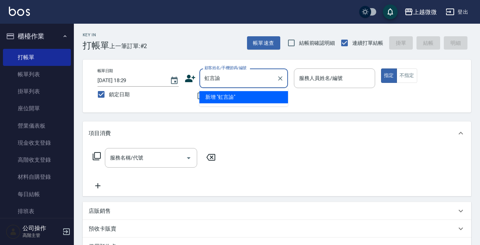
click at [214, 78] on input "虹言諭" at bounding box center [238, 78] width 71 height 13
click at [263, 96] on li "陳虹諭/0933134522/1355" at bounding box center [244, 97] width 89 height 12
type input "陳虹諭/0933134522/1355"
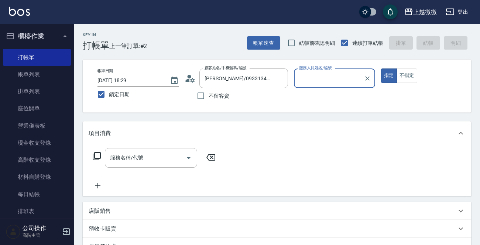
type input "Selin-5"
click at [151, 165] on div "服務名稱/代號" at bounding box center [151, 158] width 92 height 20
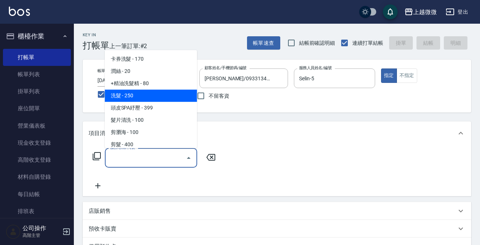
click at [154, 89] on span "洗髮 - 250" at bounding box center [151, 95] width 92 height 12
type input "洗髮(A03)"
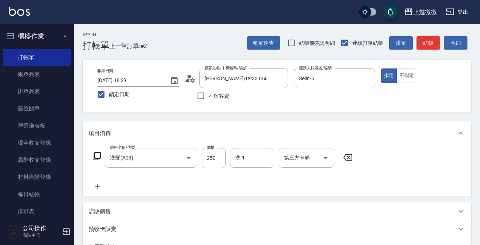
click at [101, 187] on icon at bounding box center [98, 185] width 18 height 9
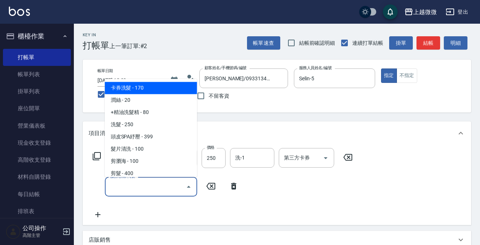
click at [124, 185] on input "服務名稱/代號" at bounding box center [145, 186] width 75 height 13
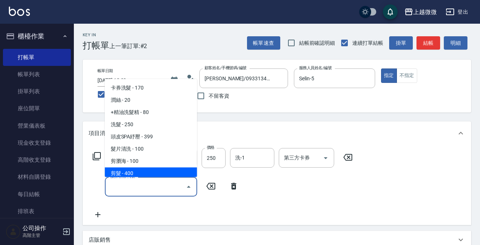
click at [139, 170] on span "剪髮 - 400" at bounding box center [151, 173] width 92 height 12
type input "剪髮(B02)"
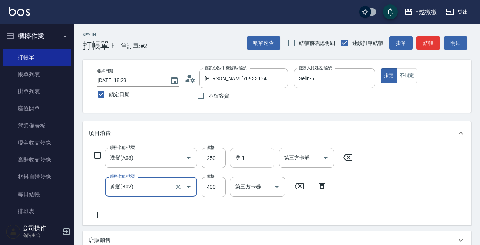
click at [250, 152] on input "洗-1" at bounding box center [253, 157] width 38 height 13
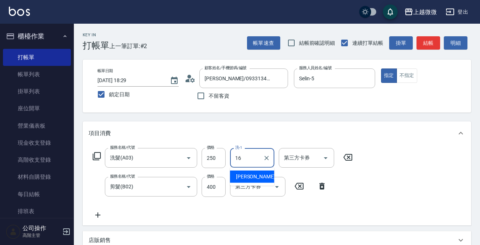
click at [248, 175] on span "Joan -16" at bounding box center [259, 177] width 47 height 8
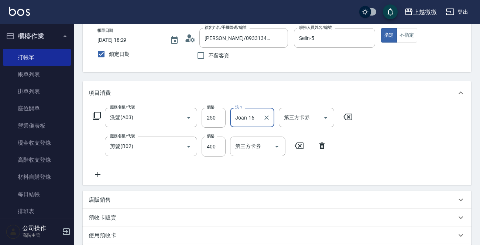
scroll to position [148, 0]
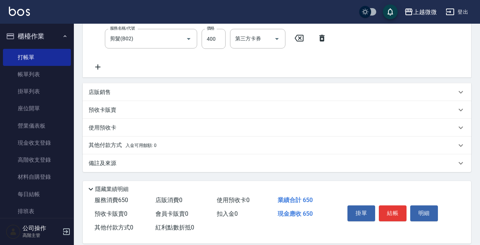
type input "Joan-16"
click at [99, 137] on div "其他付款方式 入金可用餘額: 0" at bounding box center [277, 145] width 389 height 18
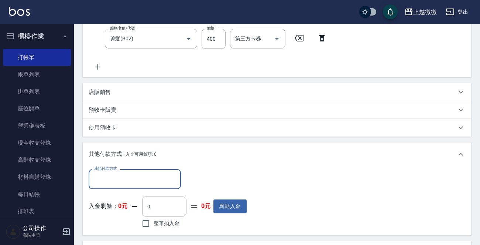
scroll to position [0, 0]
click at [128, 171] on div "其他付款方式" at bounding box center [135, 179] width 92 height 20
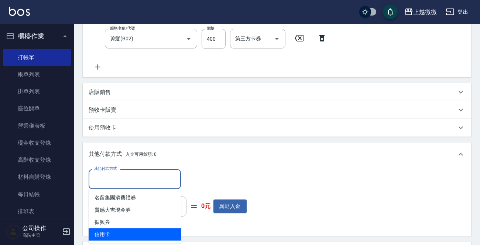
click at [129, 231] on span "信用卡" at bounding box center [135, 234] width 92 height 12
type input "信用卡"
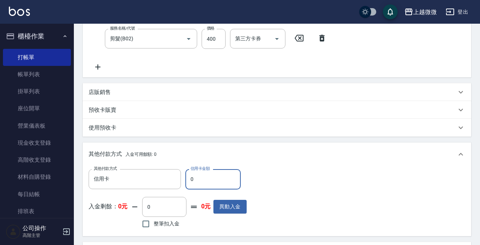
click at [198, 177] on input "0" at bounding box center [213, 179] width 55 height 20
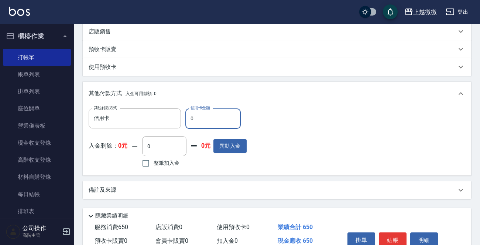
scroll to position [244, 0]
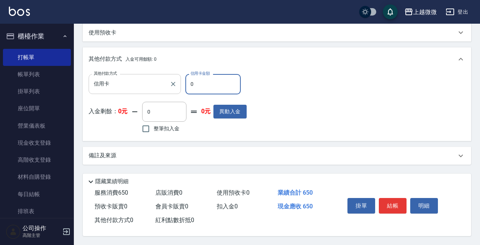
drag, startPoint x: 206, startPoint y: 82, endPoint x: 139, endPoint y: 82, distance: 66.5
click at [139, 82] on div "其他付款方式 信用卡 其他付款方式 信用卡金額 0 信用卡金額" at bounding box center [168, 84] width 158 height 20
type input "650"
click at [394, 202] on button "結帳" at bounding box center [393, 206] width 28 height 16
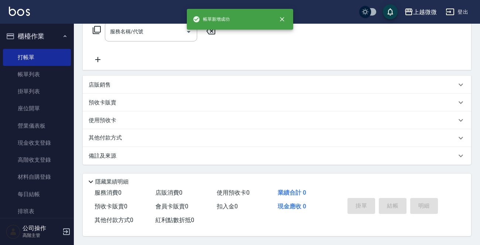
scroll to position [0, 0]
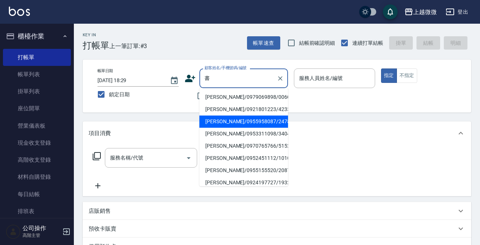
click at [236, 120] on li "楊書權/0955958087/2478" at bounding box center [244, 121] width 89 height 12
type input "楊書權/0955958087/2478"
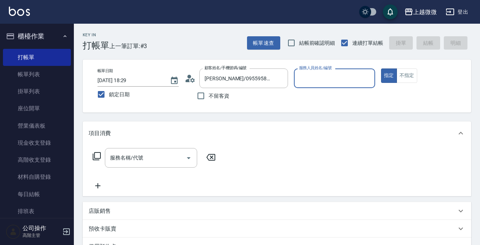
type input "Selin-5"
click at [124, 160] on div "服務名稱/代號 服務名稱/代號" at bounding box center [151, 158] width 92 height 20
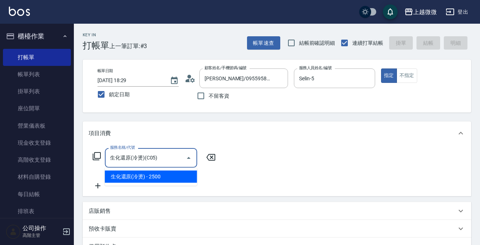
type input "生化還原(冷燙)(C05)"
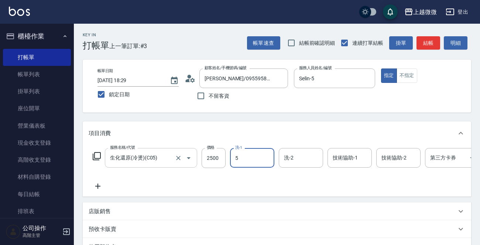
type input "Selin-5"
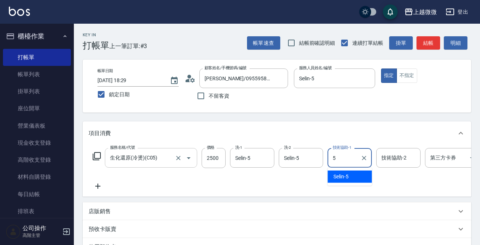
type input "Selin-5"
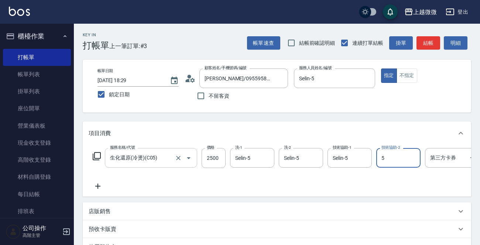
type input "Selin-5"
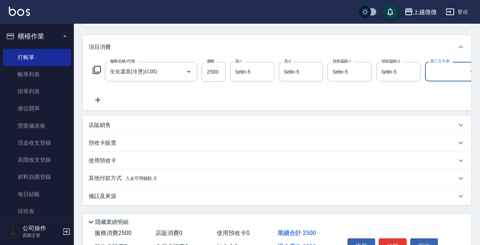
scroll to position [134, 0]
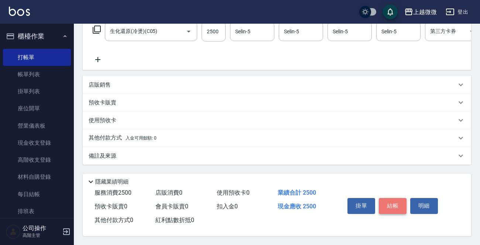
click at [396, 203] on button "結帳" at bounding box center [393, 206] width 28 height 16
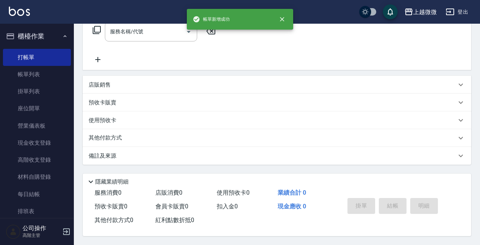
scroll to position [0, 0]
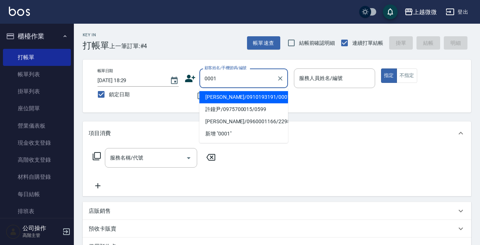
click at [227, 97] on li "陳惠娟/0910193191/0001" at bounding box center [244, 97] width 89 height 12
type input "陳惠娟/0910193191/0001"
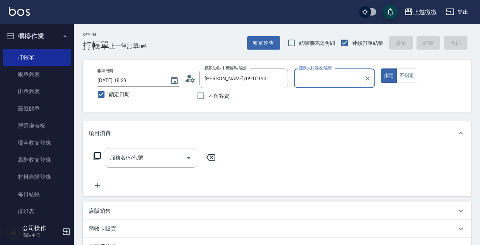
type input "Vivi-6"
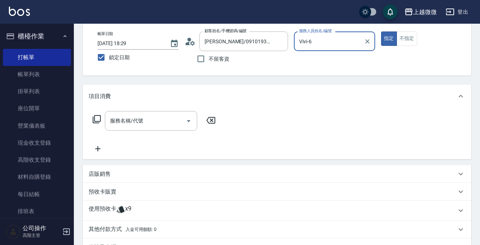
scroll to position [111, 0]
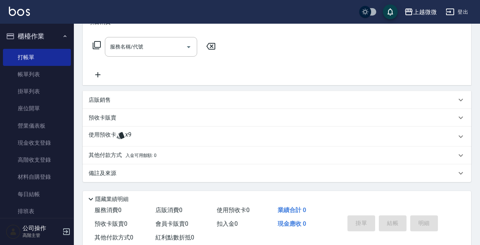
click at [94, 136] on p "使用預收卡" at bounding box center [103, 136] width 28 height 11
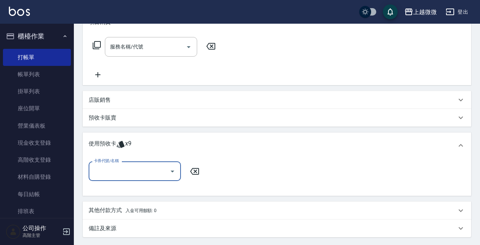
scroll to position [0, 0]
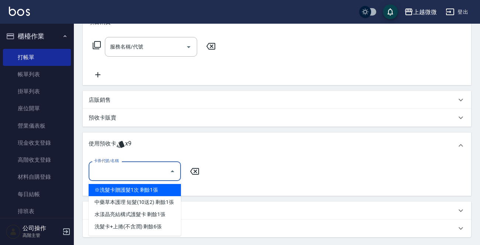
click at [116, 169] on input "卡券代號/名稱" at bounding box center [129, 170] width 75 height 13
click at [159, 194] on div "※洗髮卡贈護髮1次 剩餘1張" at bounding box center [135, 190] width 92 height 12
type input "※洗髮卡贈護髮1次"
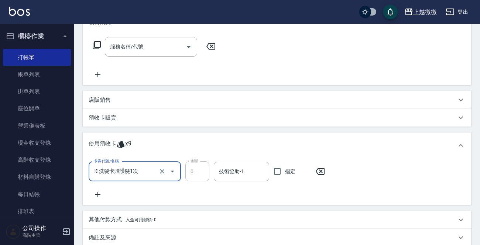
click at [95, 193] on icon at bounding box center [98, 194] width 18 height 9
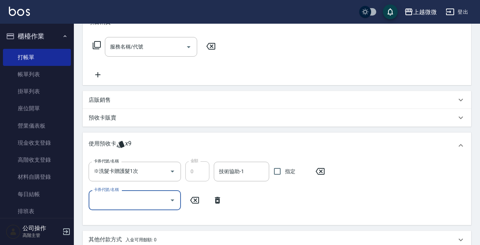
click at [128, 196] on input "卡券代號/名稱" at bounding box center [129, 199] width 75 height 13
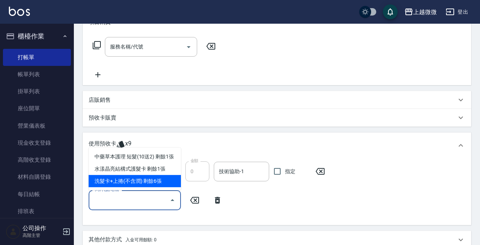
click at [145, 184] on div "洗髮卡+上捲(不含潤) 剩餘6張" at bounding box center [135, 181] width 92 height 12
type input "洗髮卡+上捲(不含潤)"
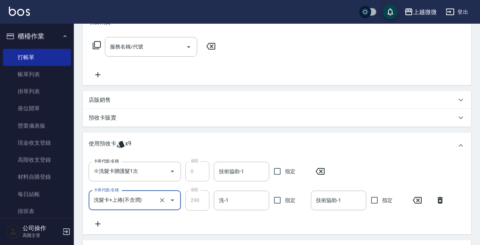
click at [224, 196] on div "洗-1 洗-1" at bounding box center [241, 200] width 55 height 20
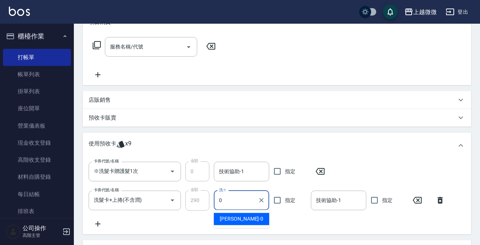
click at [250, 214] on div "Alex -0" at bounding box center [241, 219] width 55 height 12
type input "Alex-0"
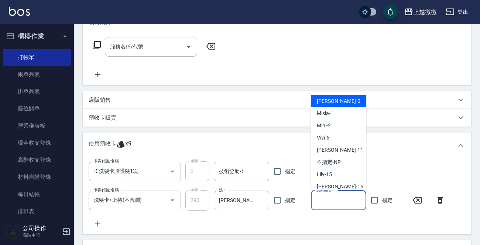
click at [339, 202] on input "技術協助-1" at bounding box center [339, 200] width 49 height 13
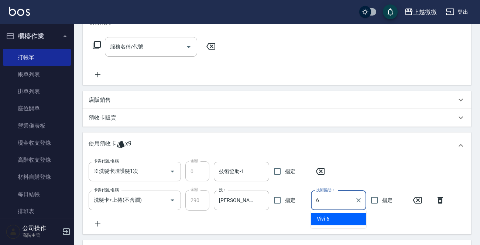
click at [340, 215] on div "Vivi -6" at bounding box center [338, 219] width 55 height 12
type input "Vivi-6"
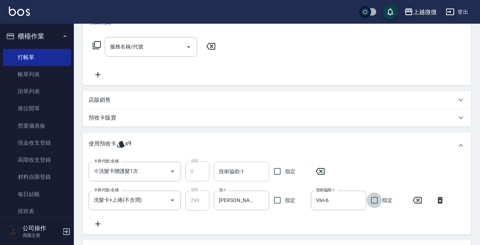
click at [235, 169] on div "技術協助-1 技術協助-1" at bounding box center [241, 172] width 55 height 20
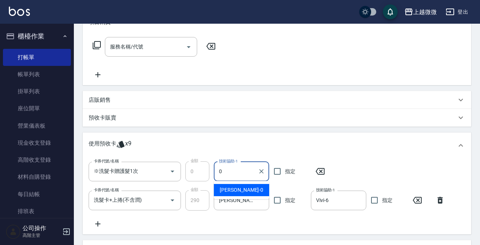
click at [246, 187] on div "Alex -0" at bounding box center [241, 190] width 55 height 12
type input "Alex-0"
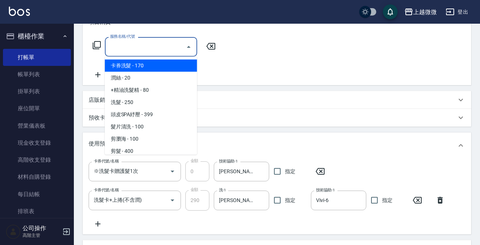
click at [141, 43] on input "服務名稱/代號" at bounding box center [145, 46] width 75 height 13
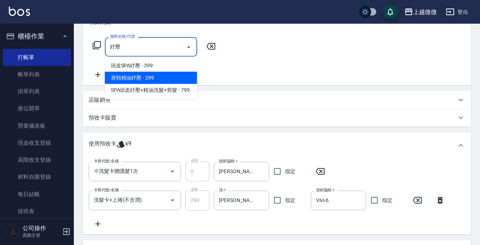
click at [128, 81] on span "肩頸精油紓壓 - 299" at bounding box center [151, 78] width 92 height 12
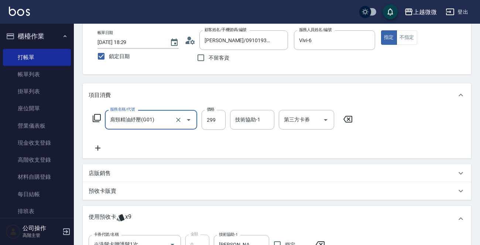
scroll to position [37, 0]
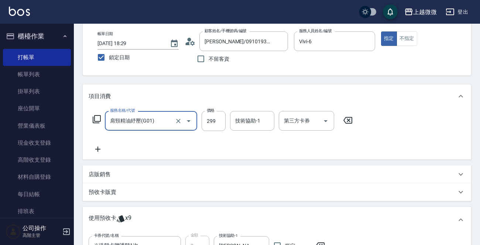
type input "肩頸精油紓壓(G01)"
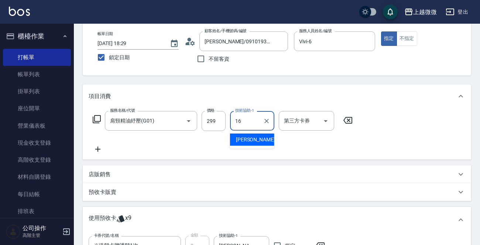
type input "Joan-16"
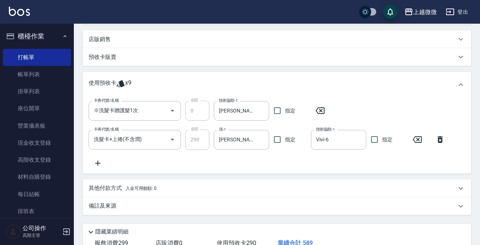
scroll to position [224, 0]
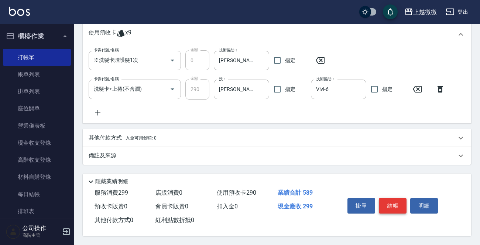
click at [398, 206] on button "結帳" at bounding box center [393, 206] width 28 height 16
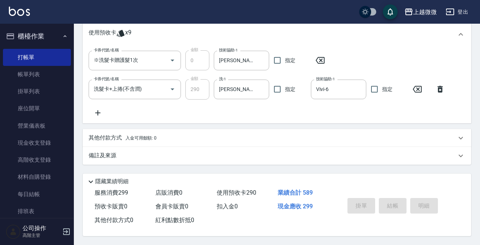
scroll to position [0, 0]
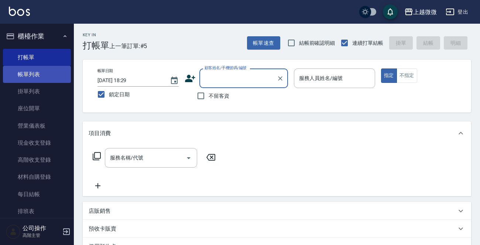
click at [38, 76] on link "帳單列表" at bounding box center [37, 74] width 68 height 17
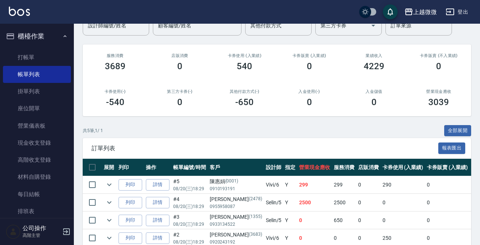
scroll to position [124, 0]
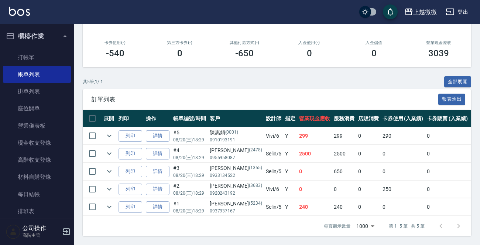
click at [103, 128] on td at bounding box center [109, 135] width 15 height 17
click at [106, 131] on icon "expand row" at bounding box center [109, 135] width 9 height 9
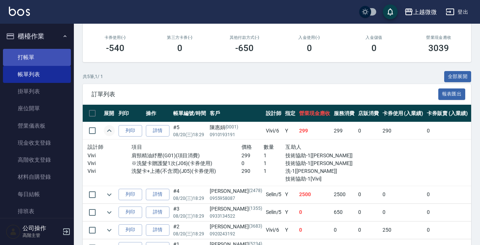
click at [20, 49] on link "打帳單" at bounding box center [37, 57] width 68 height 17
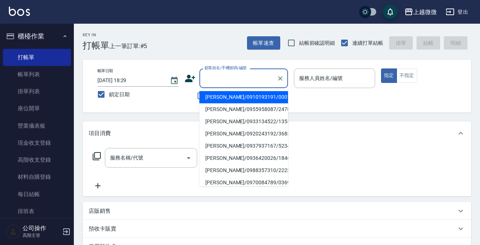
click at [222, 74] on input "顧客姓名/手機號碼/編號" at bounding box center [238, 78] width 71 height 13
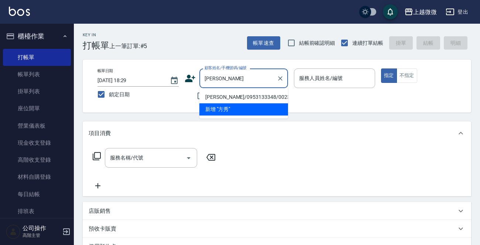
click at [241, 95] on li "方秀珍/0953133348/0023" at bounding box center [244, 97] width 89 height 12
type input "方秀珍/0953133348/0023"
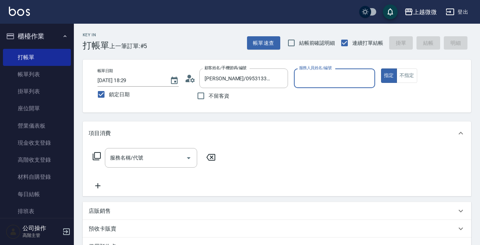
type input "Vivi-6"
click at [146, 155] on input "服務名稱/代號" at bounding box center [145, 157] width 75 height 13
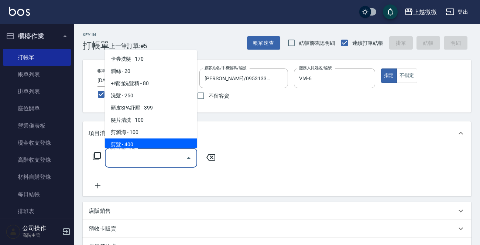
click at [156, 139] on span "剪髮 - 400" at bounding box center [151, 144] width 92 height 12
type input "剪髮(B02)"
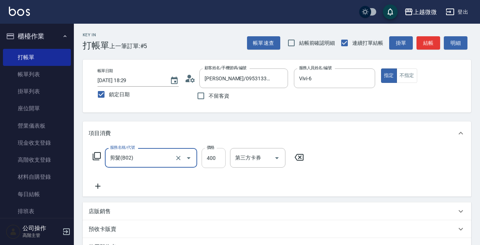
drag, startPoint x: 210, startPoint y: 156, endPoint x: 218, endPoint y: 159, distance: 8.9
click at [210, 156] on input "400" at bounding box center [214, 158] width 24 height 20
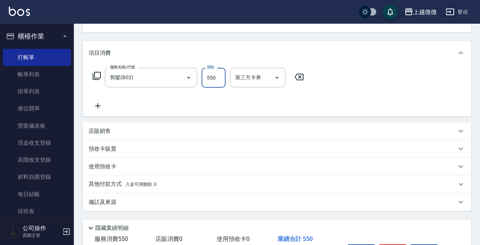
scroll to position [128, 0]
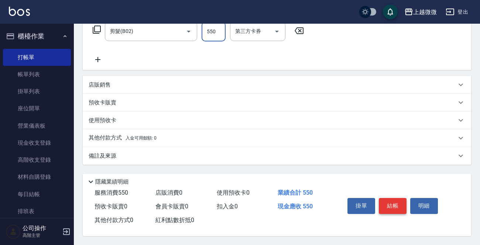
type input "550"
click at [390, 203] on button "結帳" at bounding box center [393, 206] width 28 height 16
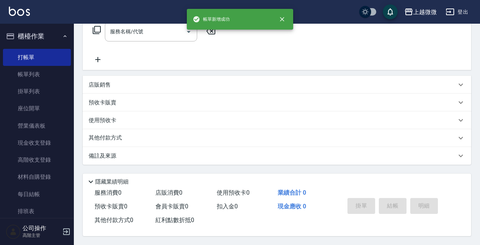
scroll to position [0, 0]
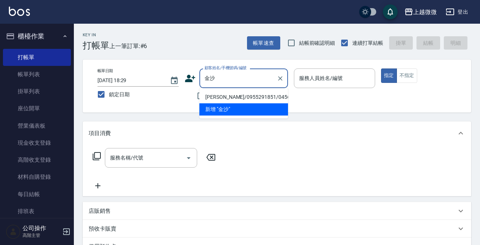
click at [231, 96] on li "林金沙/0955291851/0456" at bounding box center [244, 97] width 89 height 12
type input "林金沙/0955291851/0456"
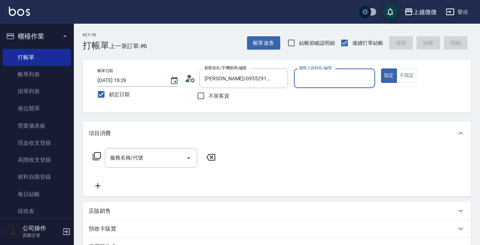
type input "Vivi-6"
click at [145, 162] on input "服務名稱/代號" at bounding box center [145, 157] width 75 height 13
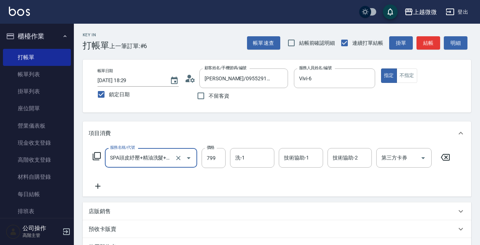
type input "SPA頭皮紓壓+精油洗髮+剪髮(I13)"
type input "849"
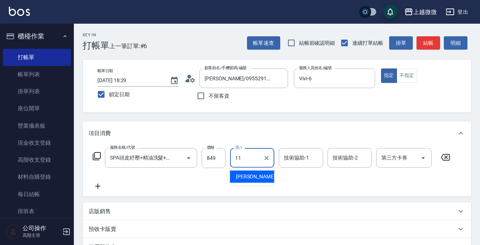
click at [266, 176] on div "Kristin -11" at bounding box center [252, 176] width 44 height 12
type input "Kristin-11"
click at [299, 161] on div "技術協助-1 技術協助-1" at bounding box center [301, 158] width 44 height 20
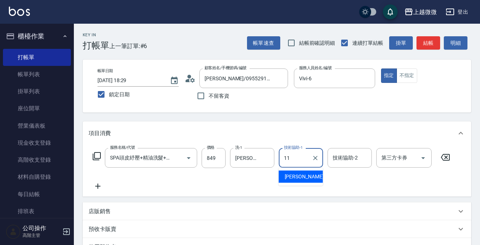
click at [303, 176] on span "Kristin -11" at bounding box center [308, 177] width 47 height 8
type input "Kristin-11"
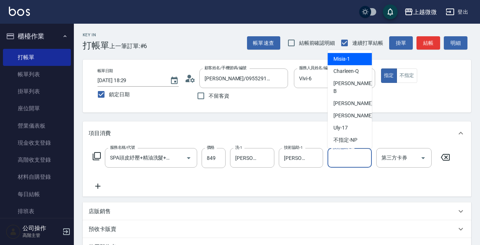
click at [353, 155] on div "技術協助-2 技術協助-2" at bounding box center [350, 158] width 44 height 20
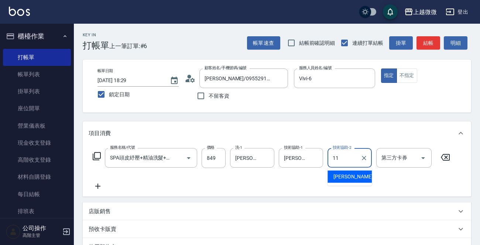
click at [345, 180] on div "Kristin -11" at bounding box center [350, 176] width 44 height 12
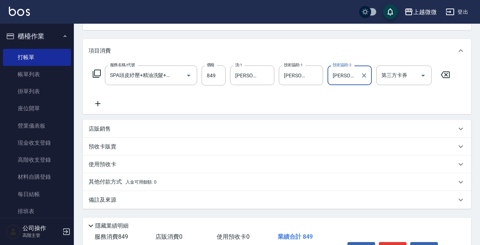
scroll to position [128, 0]
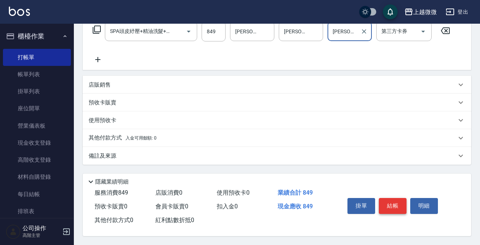
type input "Kristin-11"
click at [394, 204] on button "結帳" at bounding box center [393, 206] width 28 height 16
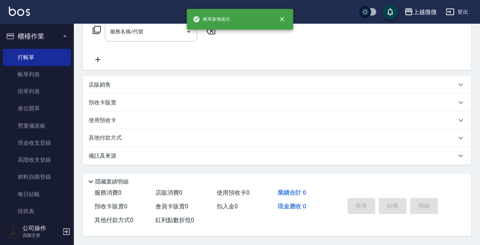
scroll to position [0, 0]
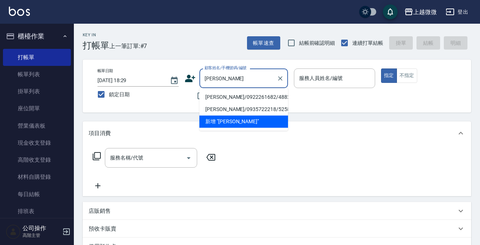
click at [230, 99] on li "劉子琦/0922261682/4882" at bounding box center [244, 97] width 89 height 12
type input "劉子琦/0922261682/4882"
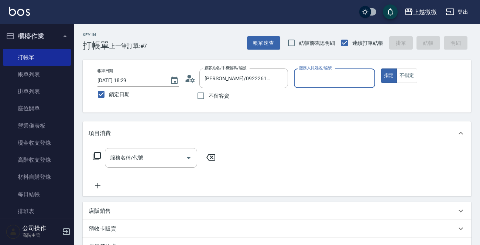
type input "Mini-2"
click at [123, 151] on input "服務名稱/代號" at bounding box center [145, 157] width 75 height 13
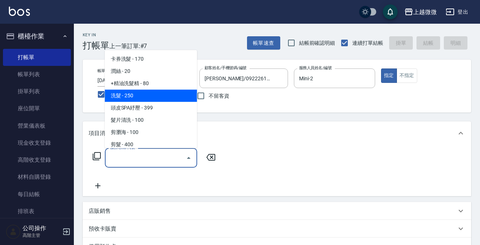
click at [149, 96] on span "洗髮 - 250" at bounding box center [151, 95] width 92 height 12
type input "洗髮(A03)"
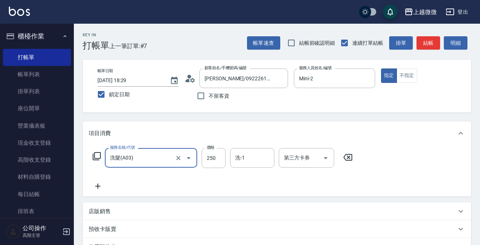
click at [101, 188] on icon at bounding box center [98, 185] width 18 height 9
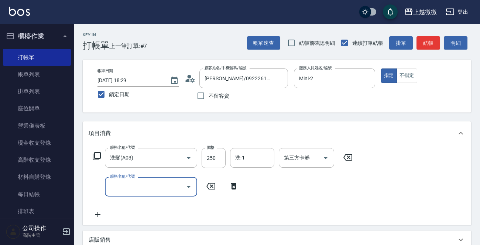
click at [124, 189] on input "服務名稱/代號" at bounding box center [145, 186] width 75 height 13
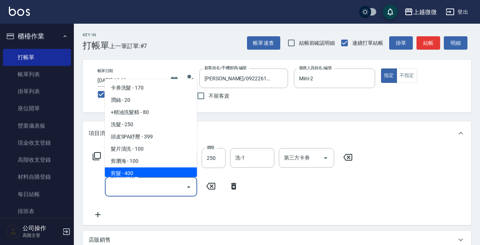
click at [132, 176] on span "剪髮 - 400" at bounding box center [151, 173] width 92 height 12
type input "剪髮(B02)"
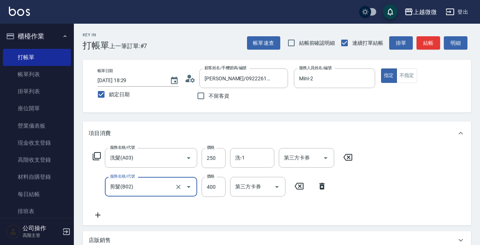
click at [97, 211] on icon at bounding box center [98, 214] width 18 height 9
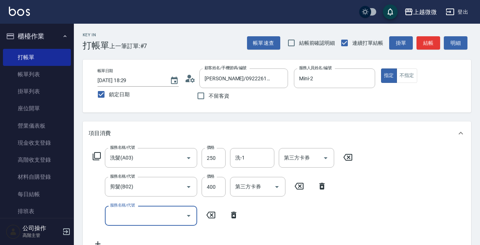
click at [130, 220] on input "服務名稱/代號" at bounding box center [145, 215] width 75 height 13
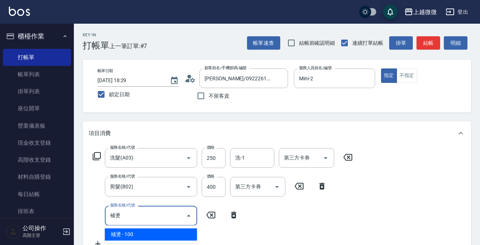
click at [165, 233] on span "補燙 - 100" at bounding box center [151, 234] width 92 height 12
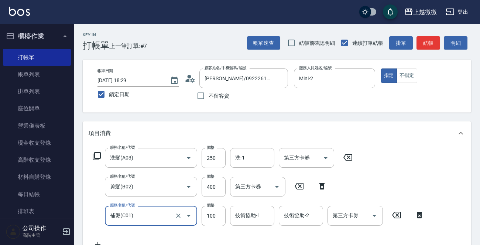
type input "補燙(C01)"
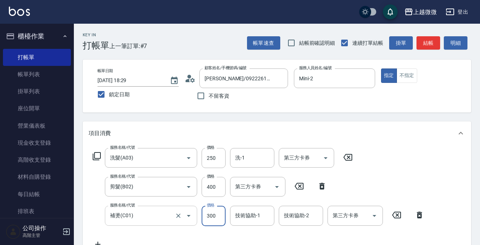
type input "300"
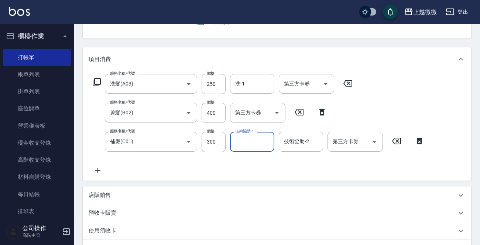
click at [94, 167] on icon at bounding box center [98, 170] width 18 height 9
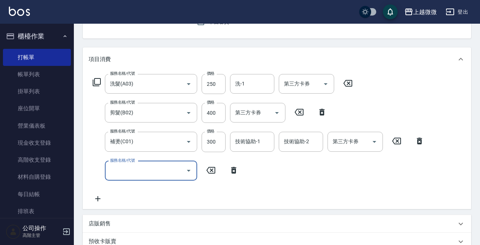
click at [123, 167] on input "服務名稱/代號" at bounding box center [145, 170] width 75 height 13
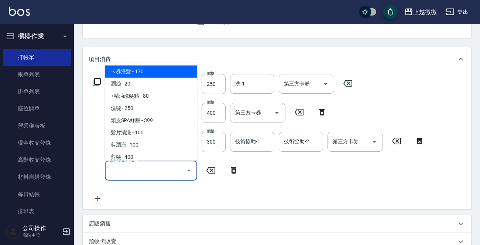
type input "b"
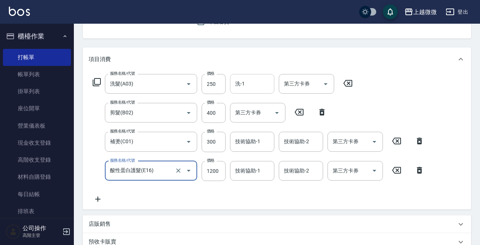
type input "酸性蛋白護髮(E16)"
click at [248, 88] on input "洗-1" at bounding box center [253, 83] width 38 height 13
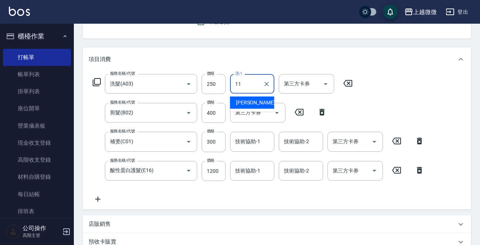
click at [244, 101] on span "Kristin -11" at bounding box center [259, 103] width 47 height 8
type input "Kristin-11"
click at [251, 140] on div "技術協助-1 技術協助-1" at bounding box center [252, 142] width 44 height 20
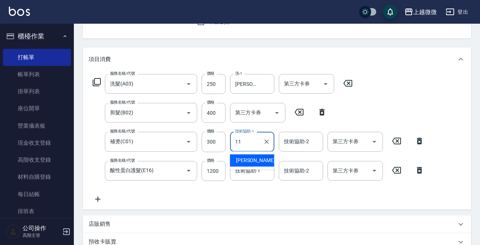
click at [254, 159] on span "Kristin -11" at bounding box center [259, 160] width 47 height 8
type input "Kristin-11"
click at [294, 136] on input "技術協助-2" at bounding box center [301, 141] width 38 height 13
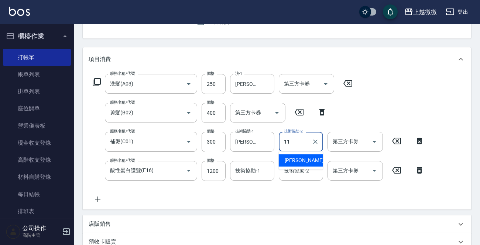
click at [300, 156] on span "Kristin -11" at bounding box center [308, 160] width 47 height 8
type input "Kristin-11"
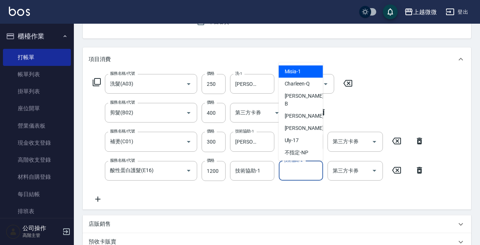
drag, startPoint x: 299, startPoint y: 166, endPoint x: 299, endPoint y: 170, distance: 4.1
click at [299, 166] on div "技術協助-2 技術協助-2" at bounding box center [301, 171] width 44 height 20
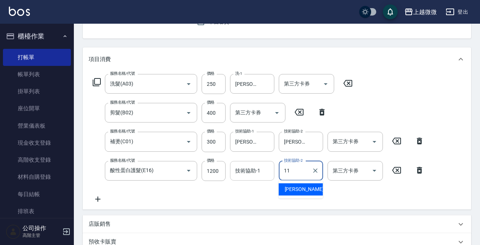
click at [299, 188] on span "Kristin -11" at bounding box center [308, 189] width 47 height 8
type input "Kristin-11"
click at [246, 172] on div "技術協助-1 技術協助-1" at bounding box center [252, 171] width 44 height 20
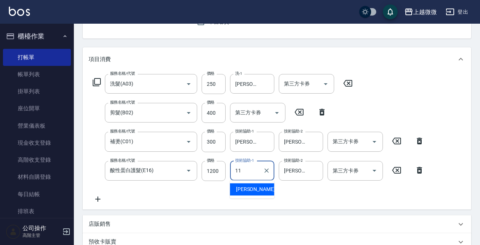
click at [253, 192] on span "Kristin -11" at bounding box center [259, 189] width 47 height 8
type input "Kristin-11"
click at [110, 225] on p "店販銷售" at bounding box center [100, 224] width 22 height 8
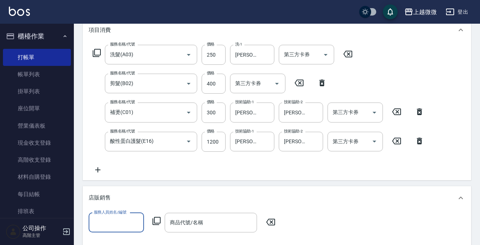
scroll to position [148, 0]
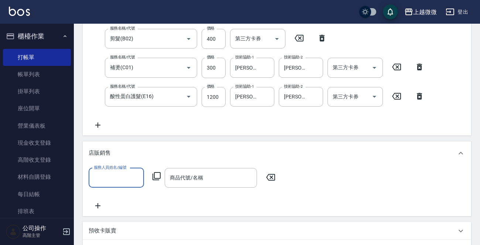
click at [125, 180] on input "服務人員姓名/編號" at bounding box center [116, 177] width 49 height 13
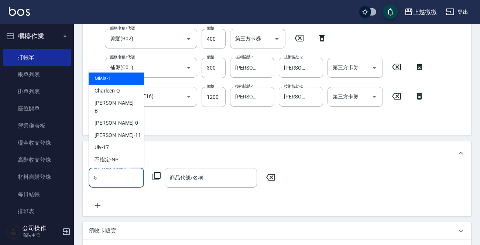
type input "Selin-5"
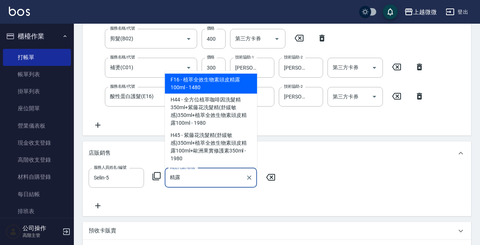
click at [203, 88] on span "F16 - 植萃全效生物素頭皮精露100ml - 1480" at bounding box center [211, 84] width 92 height 20
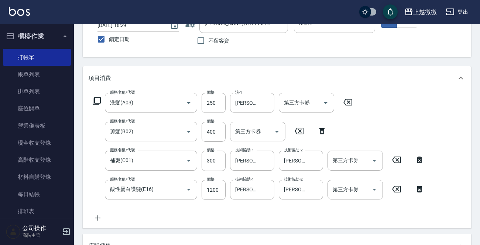
scroll to position [0, 0]
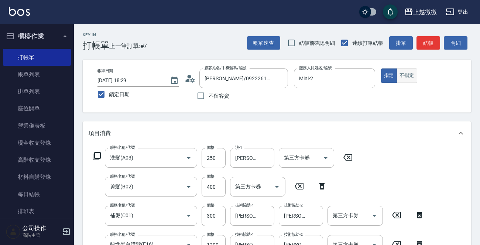
type input "植萃全效生物素頭皮精露100ml"
click at [411, 74] on button "不指定" at bounding box center [407, 75] width 21 height 14
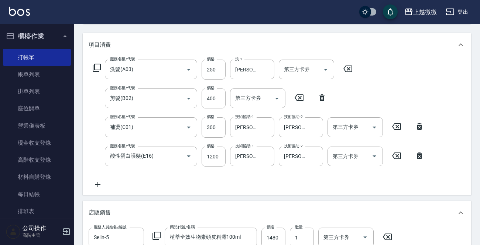
scroll to position [278, 0]
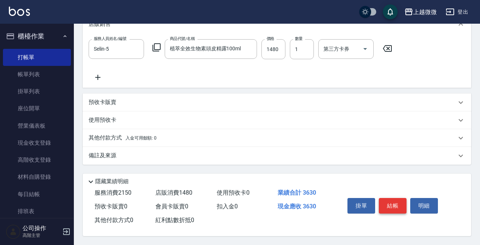
click at [385, 201] on button "結帳" at bounding box center [393, 206] width 28 height 16
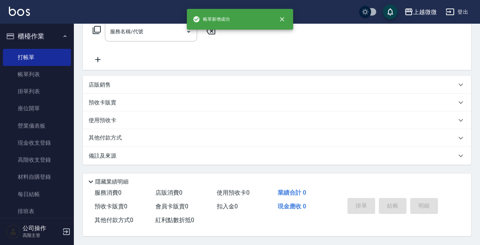
scroll to position [0, 0]
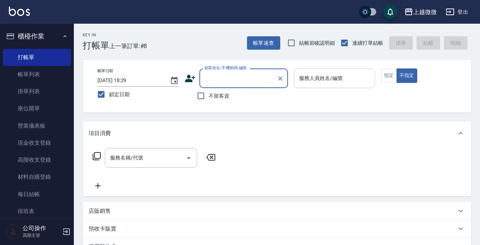
click at [352, 78] on input "服務人員姓名/編號" at bounding box center [335, 78] width 75 height 13
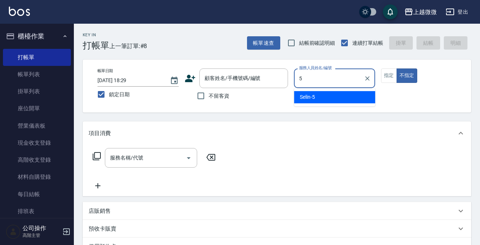
click at [348, 96] on div "Selin -5" at bounding box center [334, 97] width 81 height 12
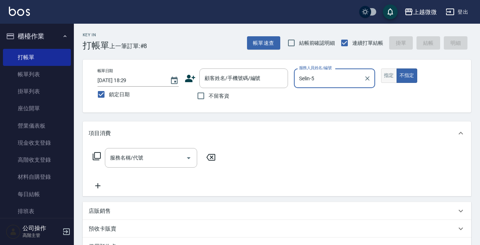
type input "Selin-5"
click at [390, 76] on button "指定" at bounding box center [389, 75] width 16 height 14
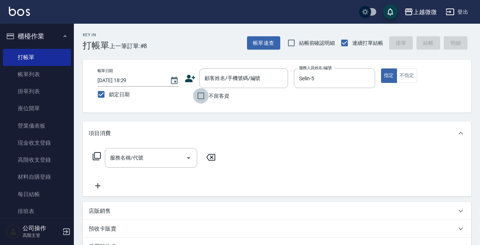
click at [201, 99] on input "不留客資" at bounding box center [201, 96] width 16 height 16
checkbox input "true"
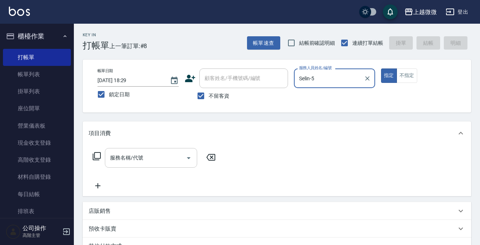
click at [153, 156] on input "服務名稱/代號" at bounding box center [145, 157] width 75 height 13
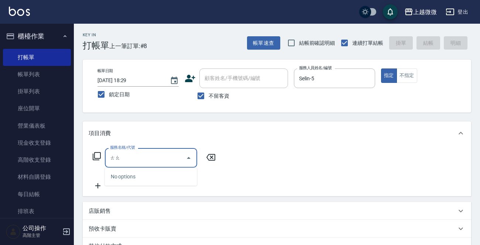
type input "套"
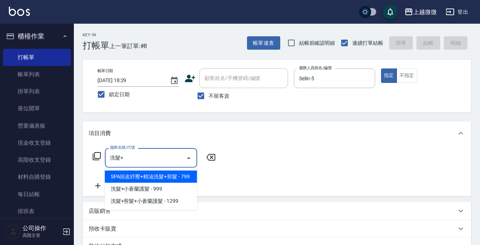
click at [166, 173] on span "SPA頭皮紓壓+精油洗髮+剪髮 - 799" at bounding box center [151, 176] width 92 height 12
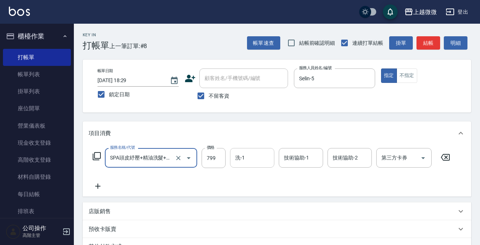
type input "SPA頭皮紓壓+精油洗髮+剪髮(I13)"
click at [253, 156] on input "洗-1" at bounding box center [253, 157] width 38 height 13
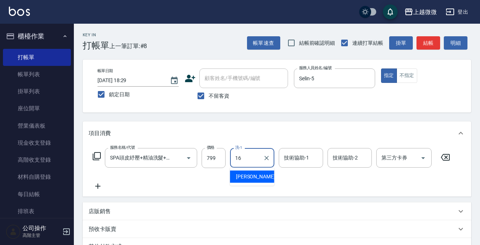
type input "Joan-16"
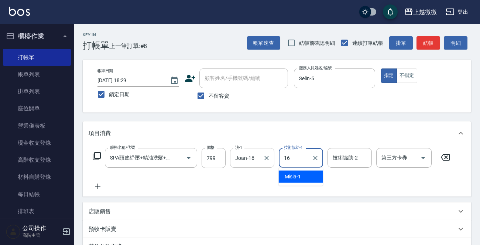
type input "Joan-16"
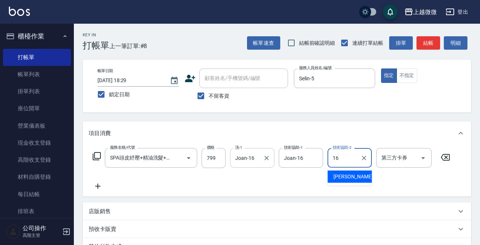
type input "Joan-16"
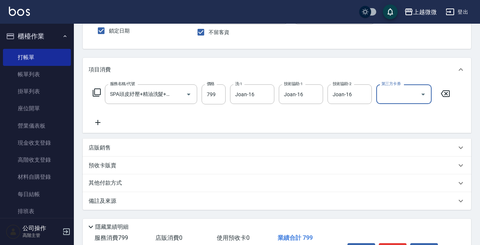
scroll to position [111, 0]
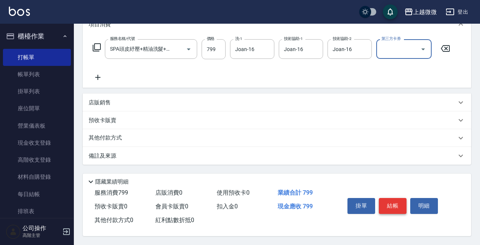
click at [401, 204] on button "結帳" at bounding box center [393, 206] width 28 height 16
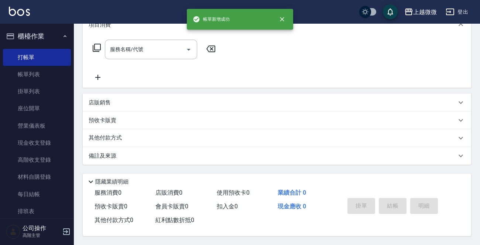
scroll to position [0, 0]
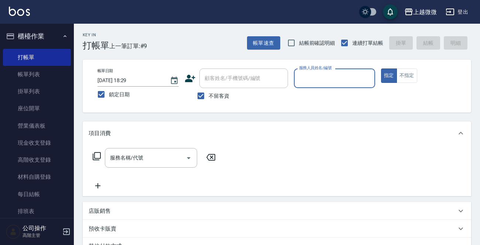
drag, startPoint x: 201, startPoint y: 92, endPoint x: 218, endPoint y: 79, distance: 21.4
click at [203, 92] on input "不留客資" at bounding box center [201, 96] width 16 height 16
checkbox input "false"
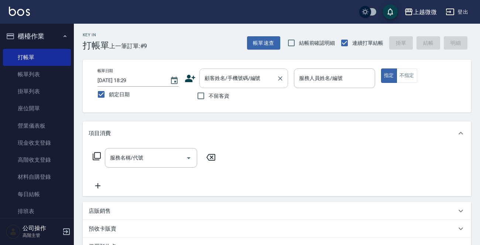
click at [220, 78] on input "顧客姓名/手機號碼/編號" at bounding box center [238, 78] width 71 height 13
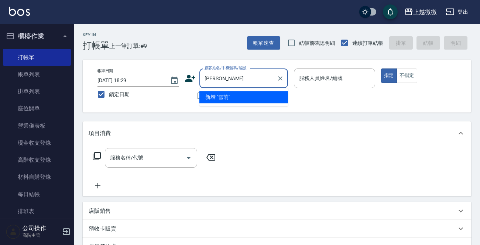
type input "雪"
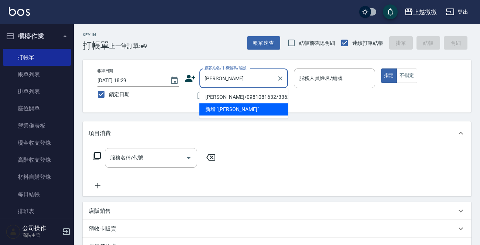
click at [224, 95] on li "許萌萩/0981081632/3362" at bounding box center [244, 97] width 89 height 12
type input "許萌萩/0981081632/3362"
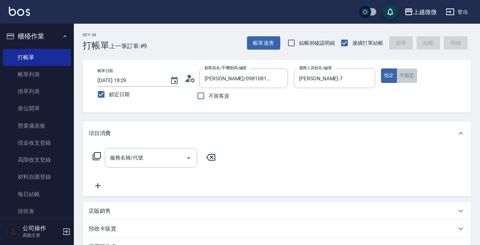
click at [414, 74] on button "不指定" at bounding box center [407, 75] width 21 height 14
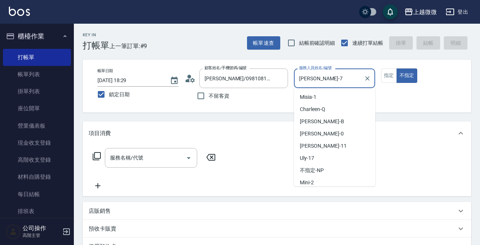
drag, startPoint x: 181, startPoint y: 97, endPoint x: 249, endPoint y: 117, distance: 70.1
click at [181, 97] on div "帳單日期 2025/08/20 18:29 鎖定日期 顧客姓名/手機號碼/編號 許萌萩/0981081632/3362 顧客姓名/手機號碼/編號 不留客資 服…" at bounding box center [277, 85] width 371 height 35
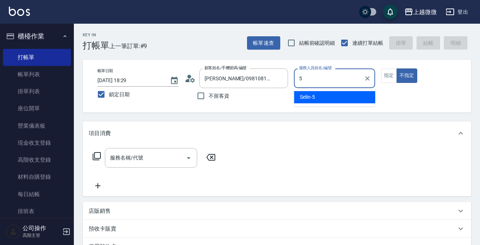
click at [322, 99] on div "Selin -5" at bounding box center [334, 97] width 81 height 12
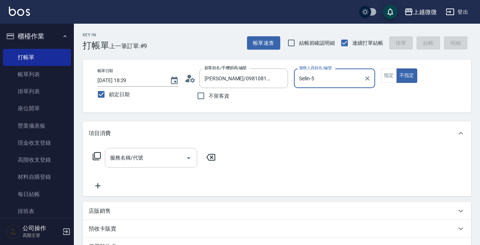
type input "Selin-5"
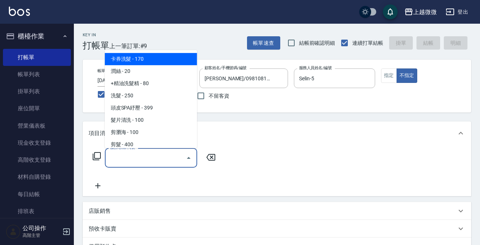
click at [137, 160] on input "服務名稱/代號" at bounding box center [145, 157] width 75 height 13
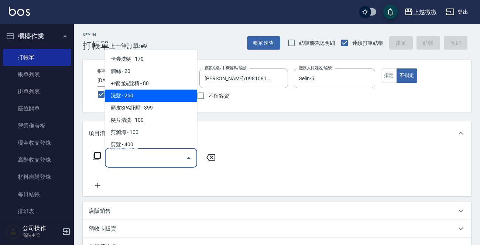
click at [143, 97] on span "洗髮 - 250" at bounding box center [151, 95] width 92 height 12
type input "洗髮(A03)"
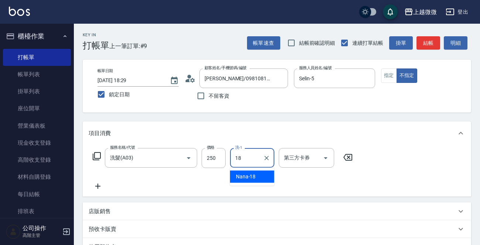
type input "Nana-18"
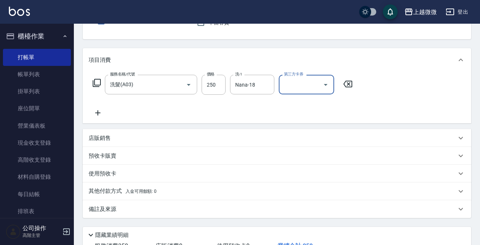
scroll to position [128, 0]
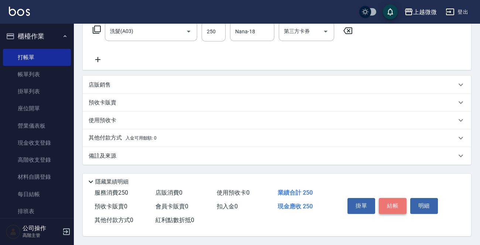
click at [398, 201] on button "結帳" at bounding box center [393, 206] width 28 height 16
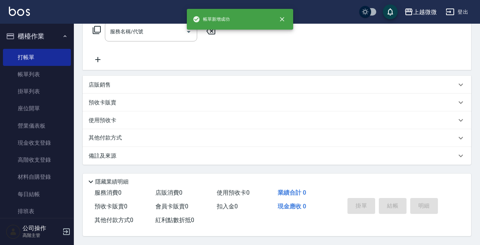
scroll to position [0, 0]
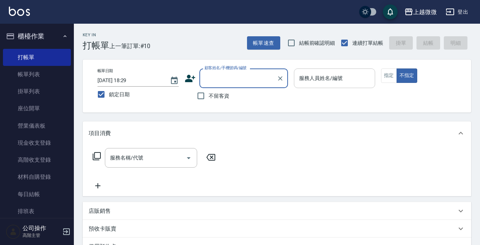
click at [348, 79] on input "服務人員姓名/編號" at bounding box center [335, 78] width 75 height 13
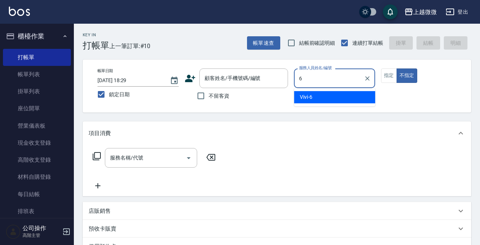
drag, startPoint x: 332, startPoint y: 94, endPoint x: 259, endPoint y: 103, distance: 72.7
click at [330, 94] on div "Vivi -6" at bounding box center [334, 97] width 81 height 12
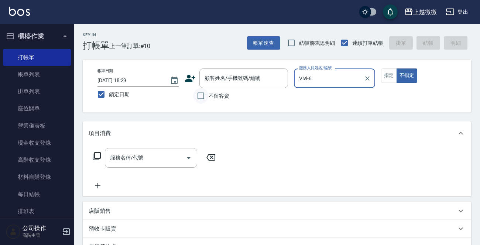
type input "Vivi-6"
click at [205, 94] on input "不留客資" at bounding box center [201, 96] width 16 height 16
checkbox input "true"
click at [154, 155] on input "服務名稱/代號" at bounding box center [145, 157] width 75 height 13
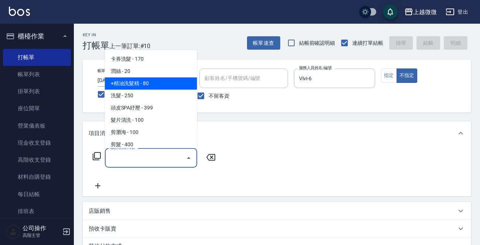
click at [148, 85] on span "+精油洗髮精 - 80" at bounding box center [151, 83] width 92 height 12
type input "+精油洗髮精(A02)"
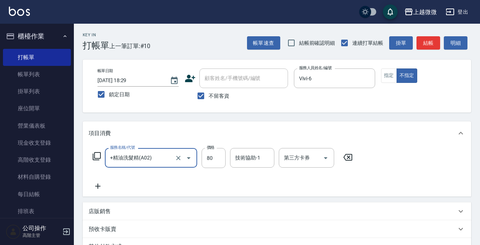
click at [100, 188] on icon at bounding box center [98, 185] width 18 height 9
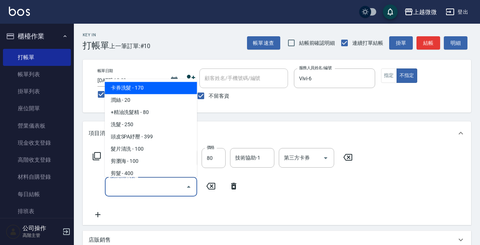
click at [125, 187] on input "服務名稱/代號" at bounding box center [145, 186] width 75 height 13
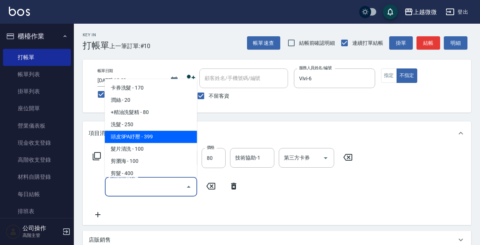
click at [140, 136] on span "頭皮SPA紓壓 - 399" at bounding box center [151, 137] width 92 height 12
type input "頭皮SPA紓壓(A04)"
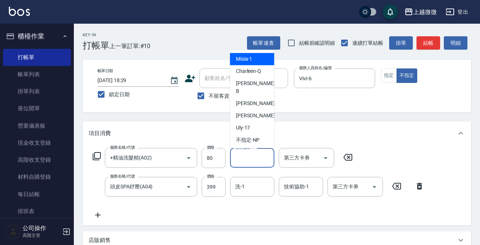
click at [250, 159] on div "技術協助-1 技術協助-1" at bounding box center [252, 158] width 44 height 20
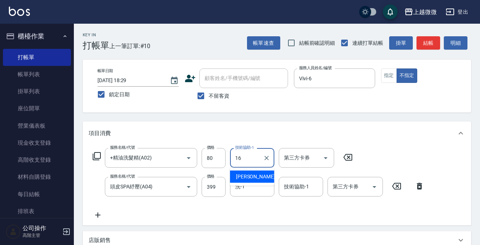
drag, startPoint x: 253, startPoint y: 174, endPoint x: 251, endPoint y: 184, distance: 10.9
click at [253, 174] on span "Joan -16" at bounding box center [259, 177] width 47 height 8
type input "Joan-16"
click at [251, 186] on input "洗-1" at bounding box center [253, 186] width 38 height 13
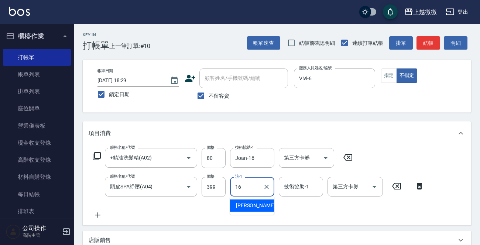
click at [257, 206] on div "Joan -16" at bounding box center [252, 205] width 44 height 12
type input "Joan-16"
click at [298, 188] on div "技術協助-1 技術協助-1" at bounding box center [301, 187] width 44 height 20
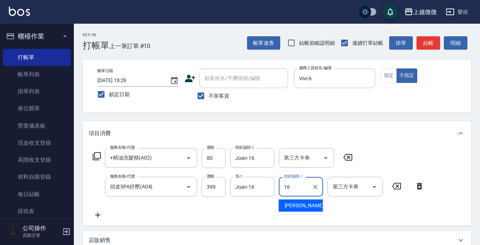
click at [302, 202] on span "Joan -16" at bounding box center [308, 205] width 47 height 8
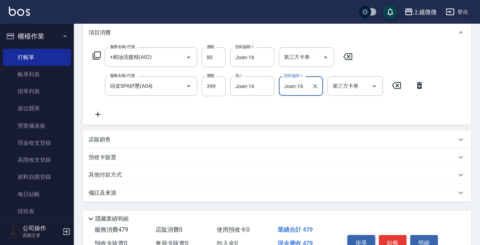
scroll to position [139, 0]
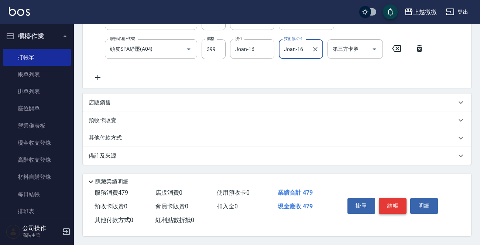
type input "Joan-16"
click at [395, 203] on button "結帳" at bounding box center [393, 206] width 28 height 16
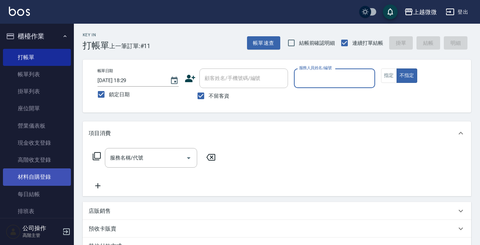
scroll to position [148, 0]
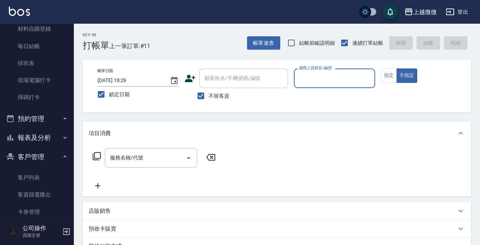
click at [54, 139] on button "報表及分析" at bounding box center [37, 137] width 68 height 19
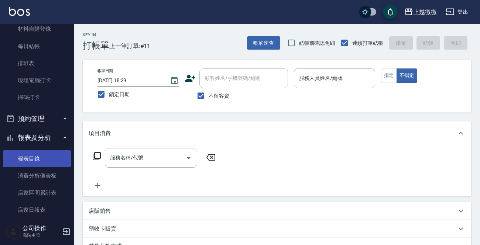
click at [38, 154] on link "報表目錄" at bounding box center [37, 158] width 68 height 17
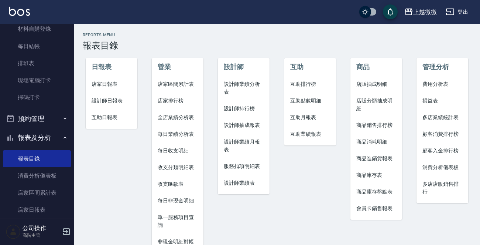
click at [113, 86] on span "店家日報表" at bounding box center [112, 84] width 40 height 8
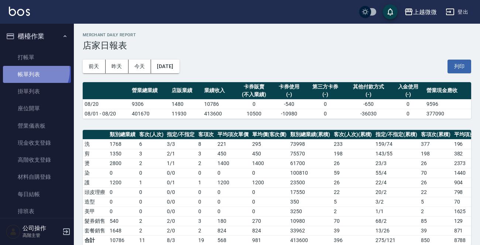
click at [32, 71] on link "帳單列表" at bounding box center [37, 74] width 68 height 17
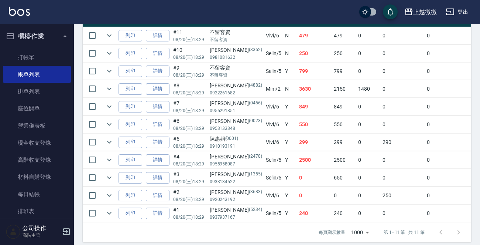
scroll to position [230, 0]
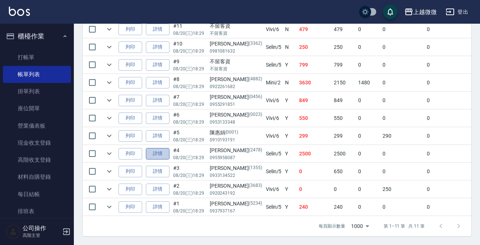
click at [163, 148] on link "詳情" at bounding box center [158, 153] width 24 height 11
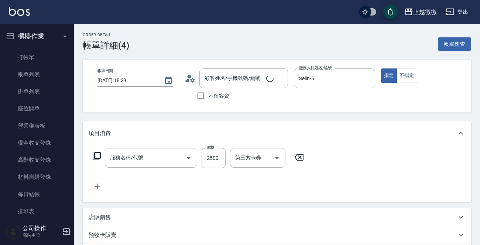
type input "[DATE] 18:29"
type input "Selin-5"
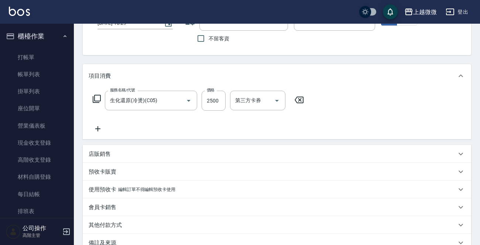
type input "生化還原(冷燙)(C05)"
type input "楊書權/0955958087/2478"
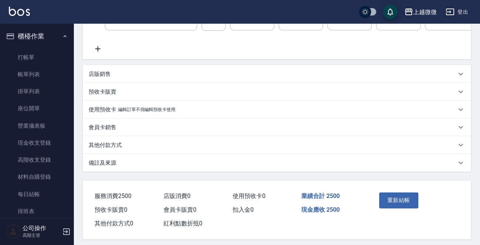
scroll to position [148, 0]
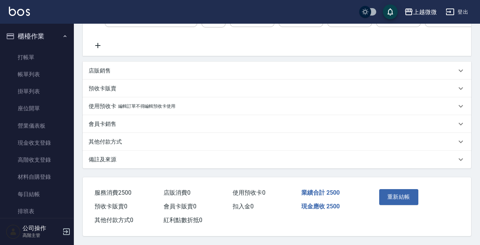
drag, startPoint x: 116, startPoint y: 143, endPoint x: 115, endPoint y: 170, distance: 27.0
click at [115, 143] on p "其他付款方式" at bounding box center [105, 142] width 33 height 8
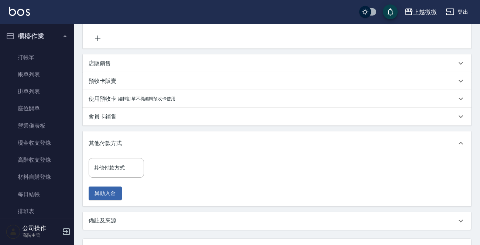
click at [111, 185] on div "其他付款方式 其他付款方式 異動入金" at bounding box center [119, 179] width 60 height 42
click at [111, 174] on input "其他付款方式" at bounding box center [116, 167] width 49 height 13
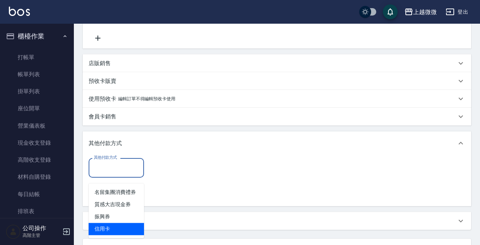
drag, startPoint x: 121, startPoint y: 225, endPoint x: 142, endPoint y: 200, distance: 33.1
click at [121, 226] on span "信用卡" at bounding box center [116, 228] width 55 height 12
type input "信用卡"
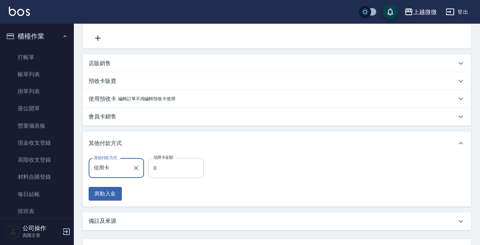
click at [176, 166] on input "0" at bounding box center [176, 168] width 55 height 20
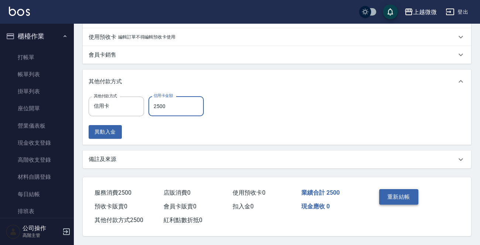
type input "2500"
click at [404, 198] on button "重新結帳" at bounding box center [399, 197] width 39 height 16
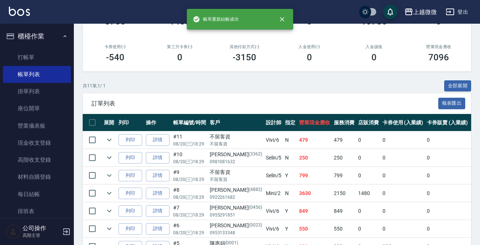
scroll to position [230, 0]
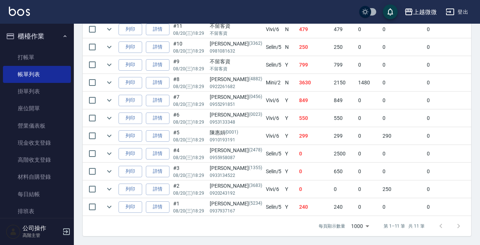
drag, startPoint x: 310, startPoint y: 209, endPoint x: 397, endPoint y: 210, distance: 86.9
click at [397, 210] on table "展開 列印 操作 帳單編號/時間 客戶 設計師 指定 營業現金應收 服務消費 店販消費 卡券使用 (入業績) 卡券販賣 (入業績) 業績收入 卡券販賣 (不入…" at bounding box center [401, 109] width 636 height 213
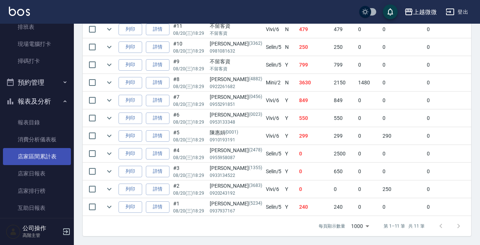
scroll to position [185, 0]
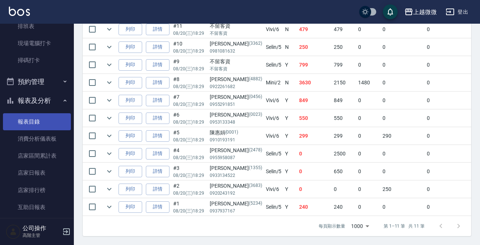
click at [35, 119] on link "報表目錄" at bounding box center [37, 121] width 68 height 17
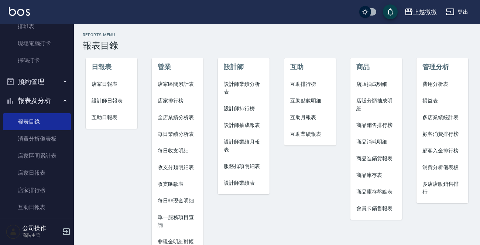
click at [96, 86] on span "店家日報表" at bounding box center [112, 84] width 40 height 8
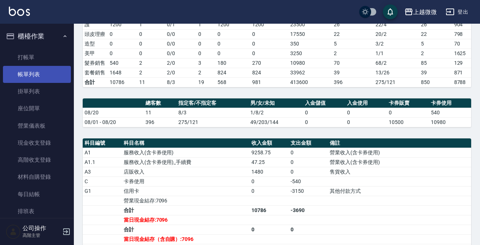
scroll to position [74, 0]
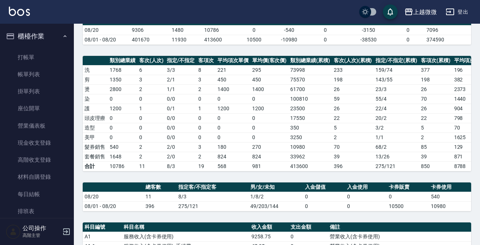
drag, startPoint x: 38, startPoint y: 72, endPoint x: 170, endPoint y: 136, distance: 146.3
click at [38, 72] on link "帳單列表" at bounding box center [37, 74] width 68 height 17
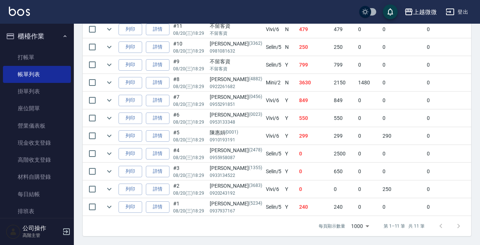
scroll to position [230, 0]
click at [152, 201] on link "詳情" at bounding box center [158, 206] width 24 height 11
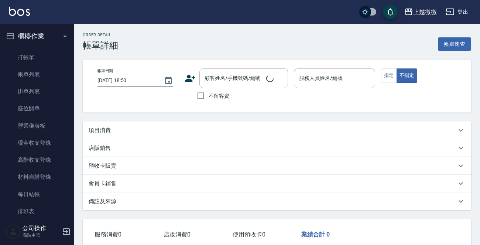
type input "[DATE] 18:29"
type input "Selin-5"
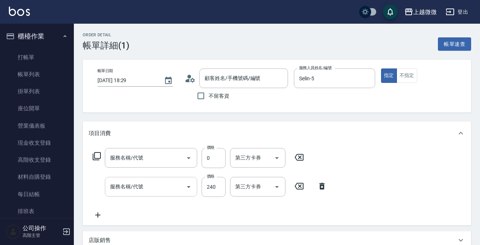
type input "蔡淑芳/0937937167/5234"
type input "潤絲(A01)"
type input "洗髮(A03)"
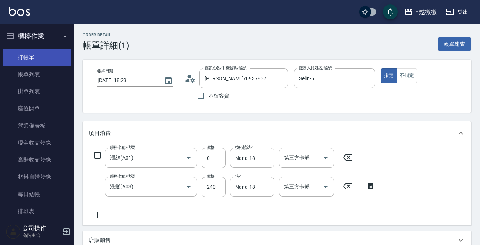
click at [37, 59] on link "打帳單" at bounding box center [37, 57] width 68 height 17
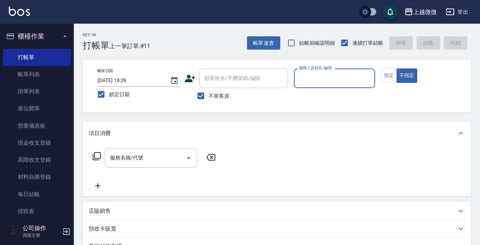
drag, startPoint x: 200, startPoint y: 95, endPoint x: 208, endPoint y: 77, distance: 19.3
click at [200, 94] on input "不留客資" at bounding box center [201, 96] width 16 height 16
checkbox input "false"
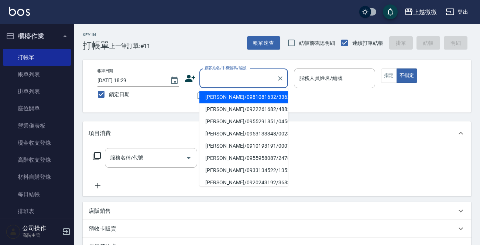
click at [208, 77] on input "顧客姓名/手機號碼/編號" at bounding box center [238, 78] width 71 height 13
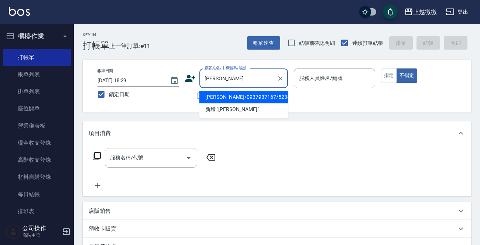
click at [219, 95] on li "蔡淑芳/0937937167/5234" at bounding box center [244, 97] width 89 height 12
type input "蔡淑芳/0937937167/5234"
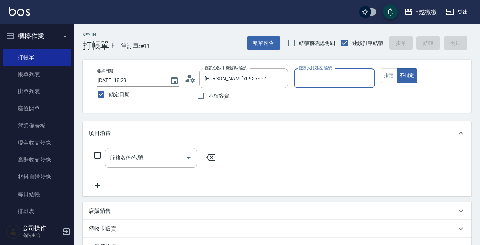
type input "Selin-5"
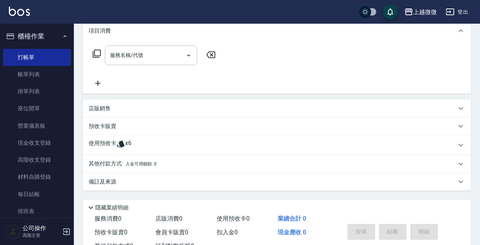
scroll to position [130, 0]
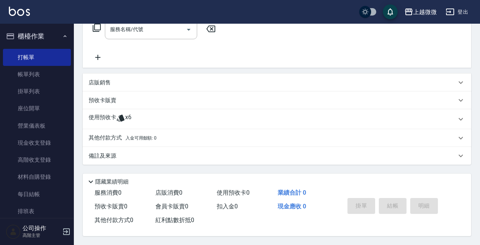
click at [99, 113] on p "使用預收卡" at bounding box center [103, 118] width 28 height 11
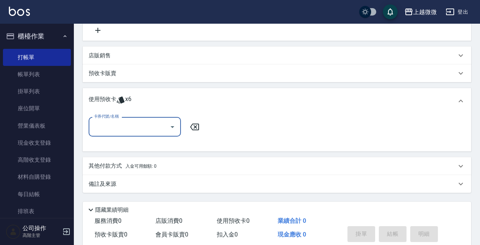
scroll to position [184, 0]
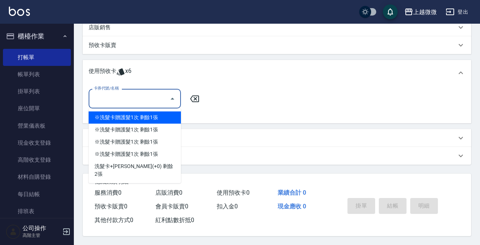
click at [126, 97] on input "卡券代號/名稱" at bounding box center [129, 98] width 75 height 13
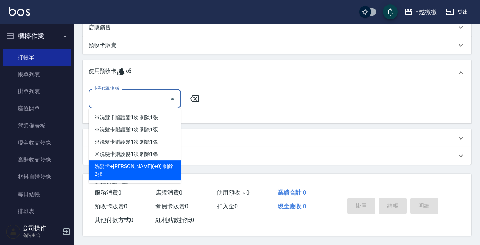
click at [159, 166] on div "洗髮卡+潤絲(+0) 剩餘2張" at bounding box center [135, 170] width 92 height 20
type input "洗髮卡+[PERSON_NAME]絲(+0)"
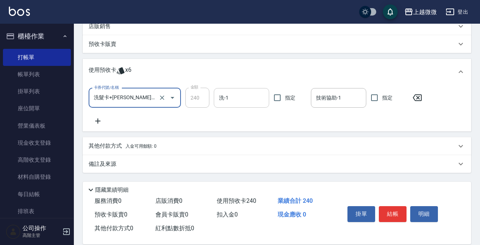
click at [243, 100] on input "洗-1" at bounding box center [241, 97] width 49 height 13
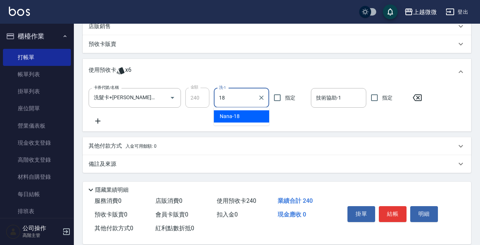
click at [245, 108] on ul "Nana -18" at bounding box center [241, 116] width 55 height 18
click at [252, 113] on div "Nana -18" at bounding box center [241, 116] width 55 height 12
type input "Nana-18"
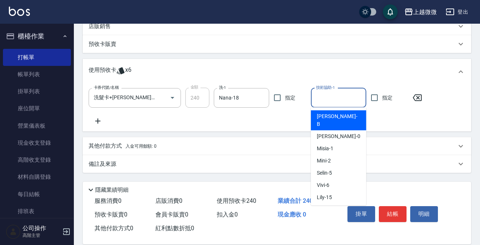
click at [326, 95] on input "技術協助-1" at bounding box center [339, 97] width 49 height 13
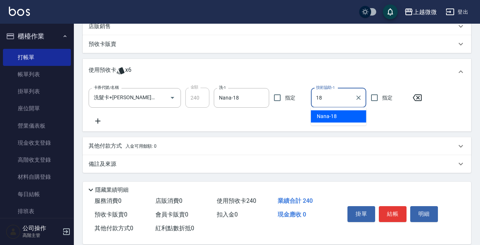
click at [338, 115] on div "Nana -18" at bounding box center [338, 116] width 55 height 12
type input "Nana-18"
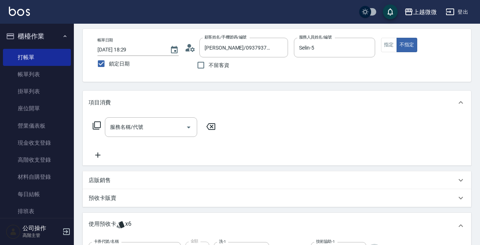
scroll to position [0, 0]
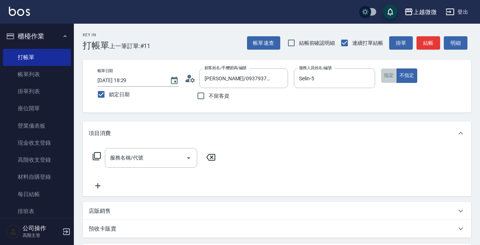
click at [388, 76] on button "指定" at bounding box center [389, 75] width 16 height 14
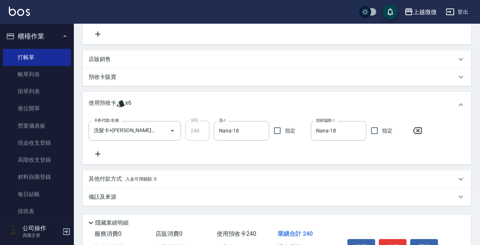
scroll to position [194, 0]
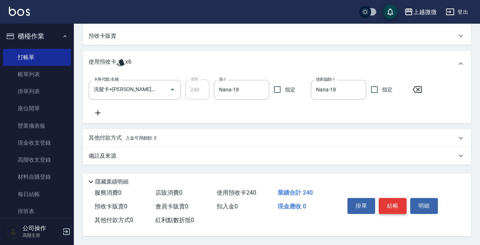
click at [396, 201] on button "結帳" at bounding box center [393, 206] width 28 height 16
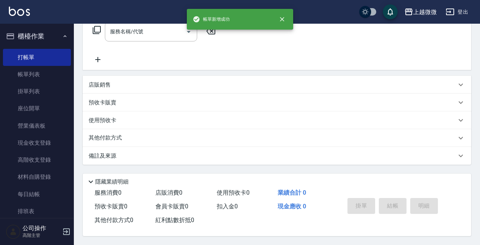
scroll to position [0, 0]
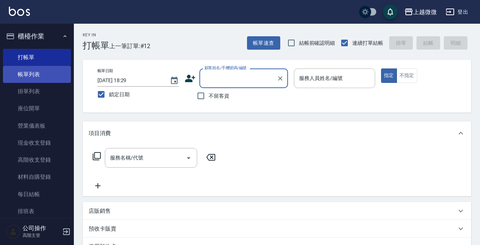
click at [29, 74] on link "帳單列表" at bounding box center [37, 74] width 68 height 17
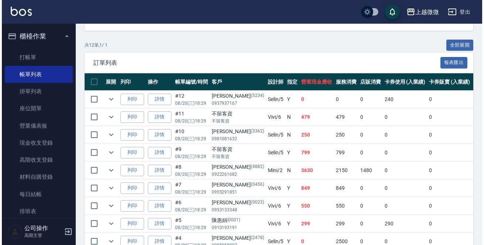
scroll to position [248, 0]
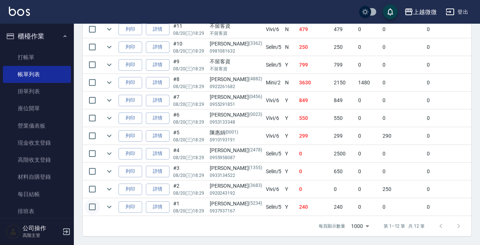
click at [93, 200] on input "checkbox" at bounding box center [93, 207] width 16 height 16
checkbox input "true"
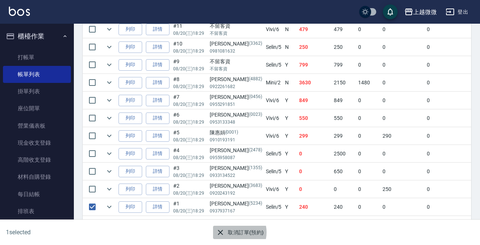
click at [235, 232] on button "取消訂單(預約)" at bounding box center [240, 232] width 54 height 14
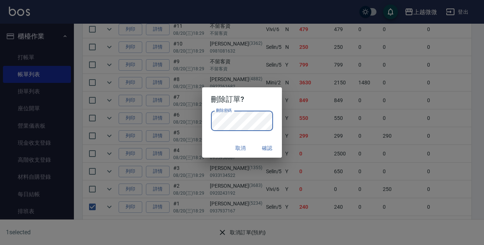
click at [216, 137] on div "刪除密碼 刪除密碼" at bounding box center [242, 124] width 80 height 27
click at [270, 146] on button "確認" at bounding box center [267, 148] width 24 height 14
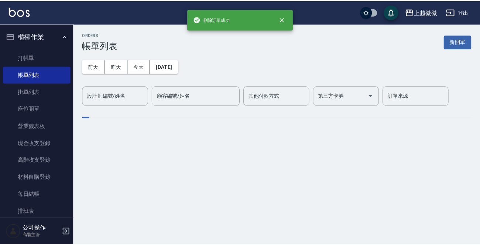
scroll to position [0, 0]
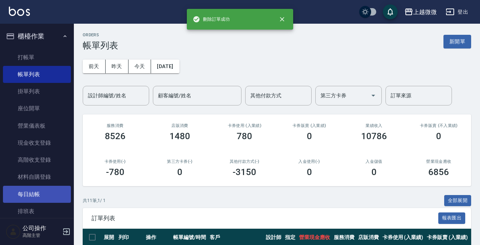
click at [43, 191] on link "每日結帳" at bounding box center [37, 194] width 68 height 17
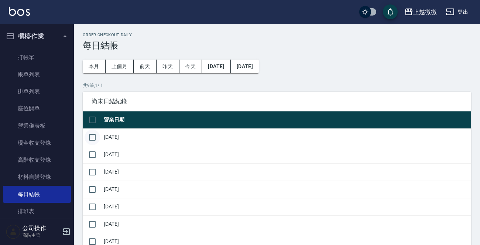
click at [95, 135] on input "checkbox" at bounding box center [93, 137] width 16 height 16
checkbox input "true"
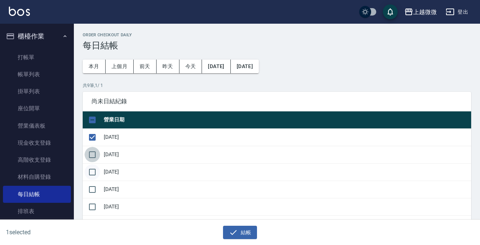
drag, startPoint x: 98, startPoint y: 156, endPoint x: 99, endPoint y: 166, distance: 9.8
click at [98, 156] on input "checkbox" at bounding box center [93, 155] width 16 height 16
checkbox input "true"
click at [100, 172] on input "checkbox" at bounding box center [93, 172] width 16 height 16
checkbox input "true"
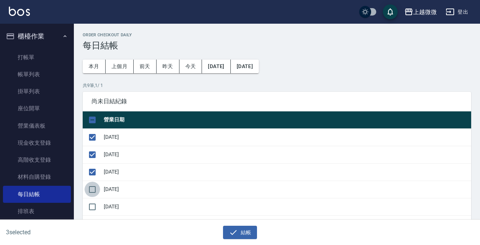
click at [97, 190] on input "checkbox" at bounding box center [93, 189] width 16 height 16
checkbox input "true"
click at [101, 210] on td at bounding box center [92, 206] width 19 height 17
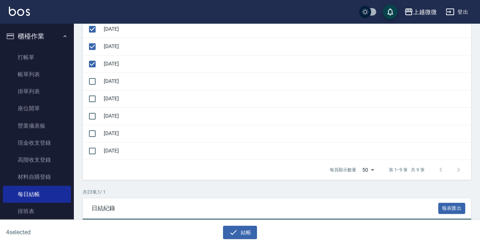
scroll to position [111, 0]
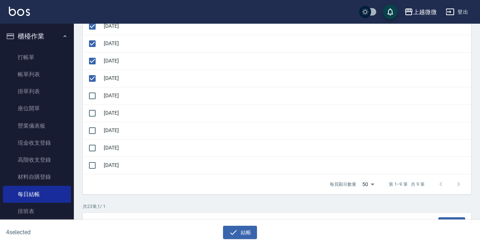
click at [111, 144] on td "[DATE]" at bounding box center [287, 147] width 370 height 17
click at [112, 132] on td "[DATE]" at bounding box center [287, 130] width 370 height 17
drag, startPoint x: 94, startPoint y: 143, endPoint x: 92, endPoint y: 126, distance: 17.5
click at [94, 140] on input "checkbox" at bounding box center [93, 148] width 16 height 16
checkbox input "true"
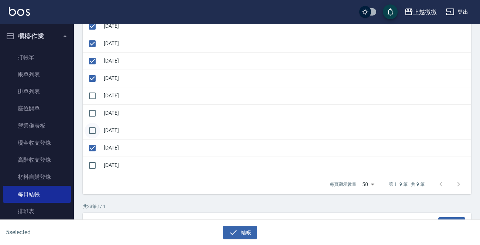
click at [92, 126] on input "checkbox" at bounding box center [93, 131] width 16 height 16
checkbox input "true"
click at [93, 110] on input "checkbox" at bounding box center [93, 113] width 16 height 16
checkbox input "true"
drag, startPoint x: 91, startPoint y: 93, endPoint x: 147, endPoint y: 160, distance: 87.3
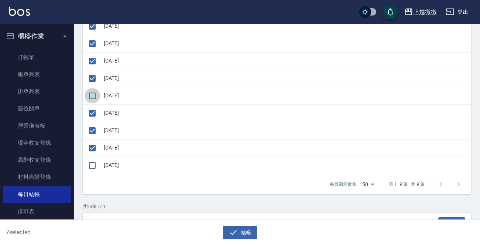
click at [90, 93] on input "checkbox" at bounding box center [93, 96] width 16 height 16
checkbox input "true"
click at [228, 228] on button "結帳" at bounding box center [240, 232] width 34 height 14
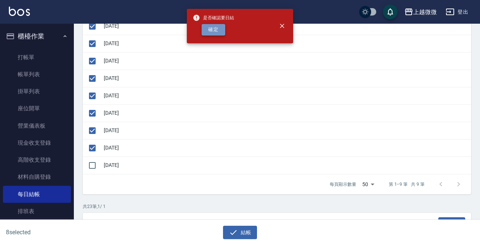
click at [218, 25] on button "確定" at bounding box center [214, 29] width 24 height 11
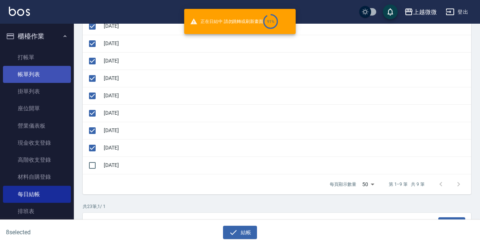
checkbox input "false"
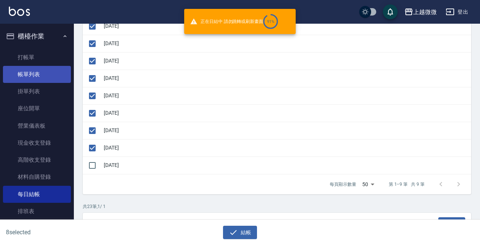
checkbox input "false"
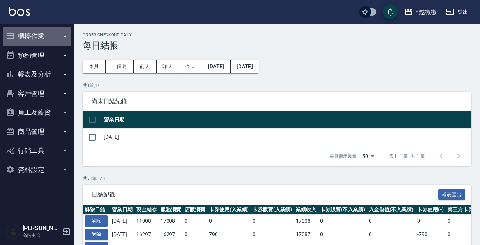
click at [37, 36] on button "櫃檯作業" at bounding box center [37, 36] width 68 height 19
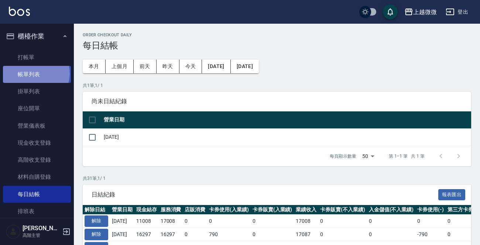
click at [35, 74] on link "帳單列表" at bounding box center [37, 74] width 68 height 17
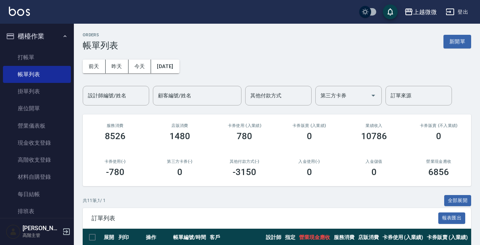
scroll to position [181, 0]
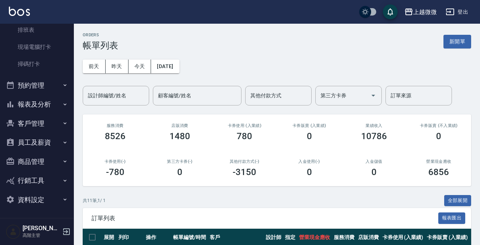
click at [47, 102] on button "報表及分析" at bounding box center [37, 104] width 68 height 19
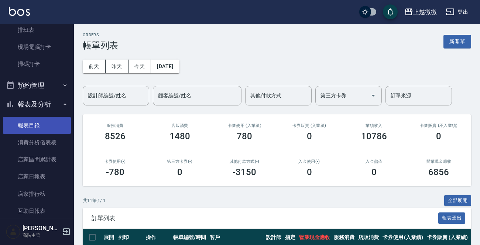
click at [31, 127] on link "報表目錄" at bounding box center [37, 125] width 68 height 17
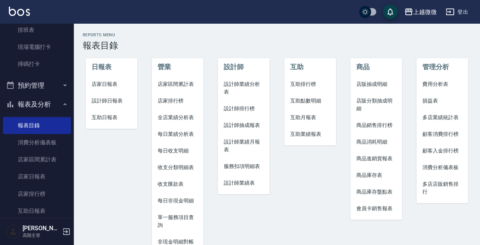
click at [109, 82] on span "店家日報表" at bounding box center [112, 84] width 40 height 8
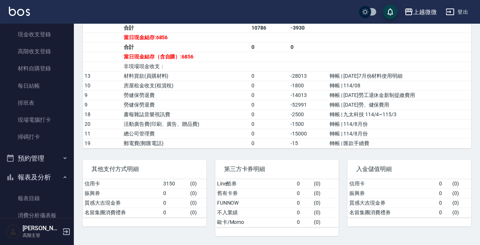
scroll to position [107, 0]
click at [64, 178] on icon "button" at bounding box center [65, 178] width 6 height 6
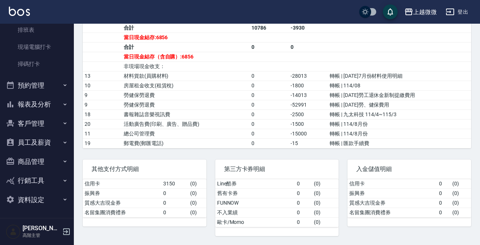
click at [61, 100] on button "報表及分析" at bounding box center [37, 104] width 68 height 19
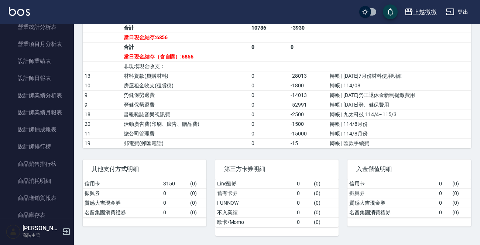
scroll to position [440, 0]
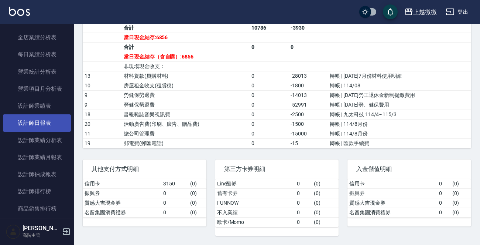
click at [55, 128] on link "設計師日報表" at bounding box center [37, 122] width 68 height 17
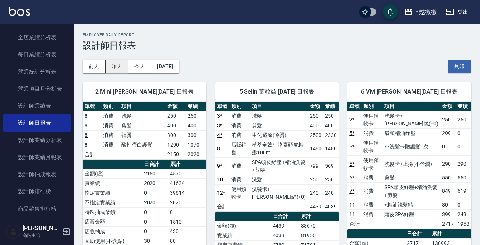
click at [118, 64] on button "昨天" at bounding box center [117, 67] width 23 height 14
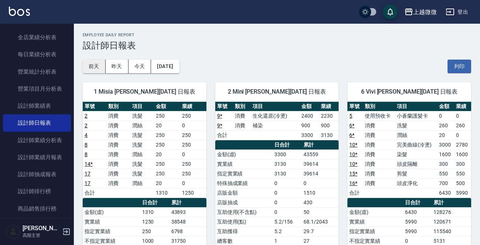
click at [94, 64] on button "前天" at bounding box center [94, 67] width 23 height 14
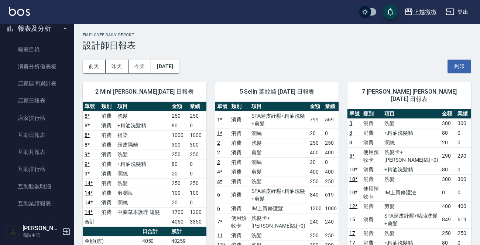
scroll to position [181, 0]
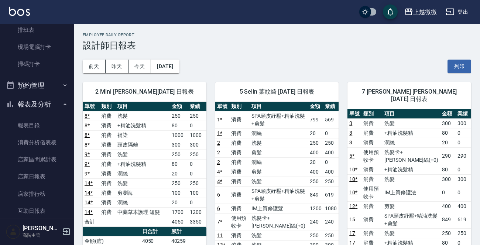
click at [21, 13] on img at bounding box center [19, 11] width 21 height 9
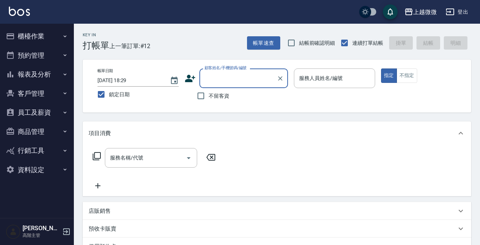
click at [48, 37] on button "櫃檯作業" at bounding box center [37, 36] width 68 height 19
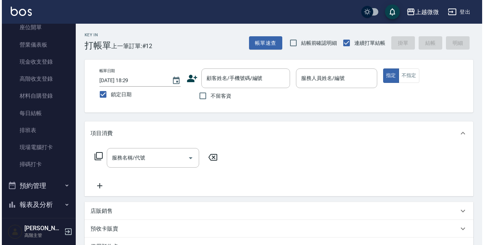
scroll to position [148, 0]
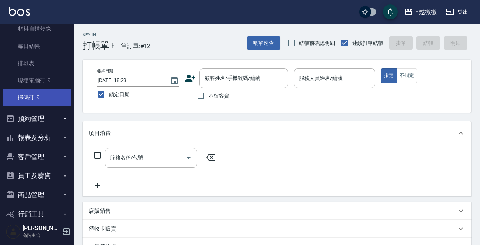
click at [34, 98] on link "掃碼打卡" at bounding box center [37, 97] width 68 height 17
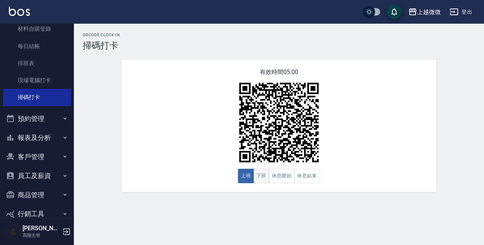
click at [262, 177] on button "下班" at bounding box center [262, 176] width 16 height 14
